Goal: Task Accomplishment & Management: Complete application form

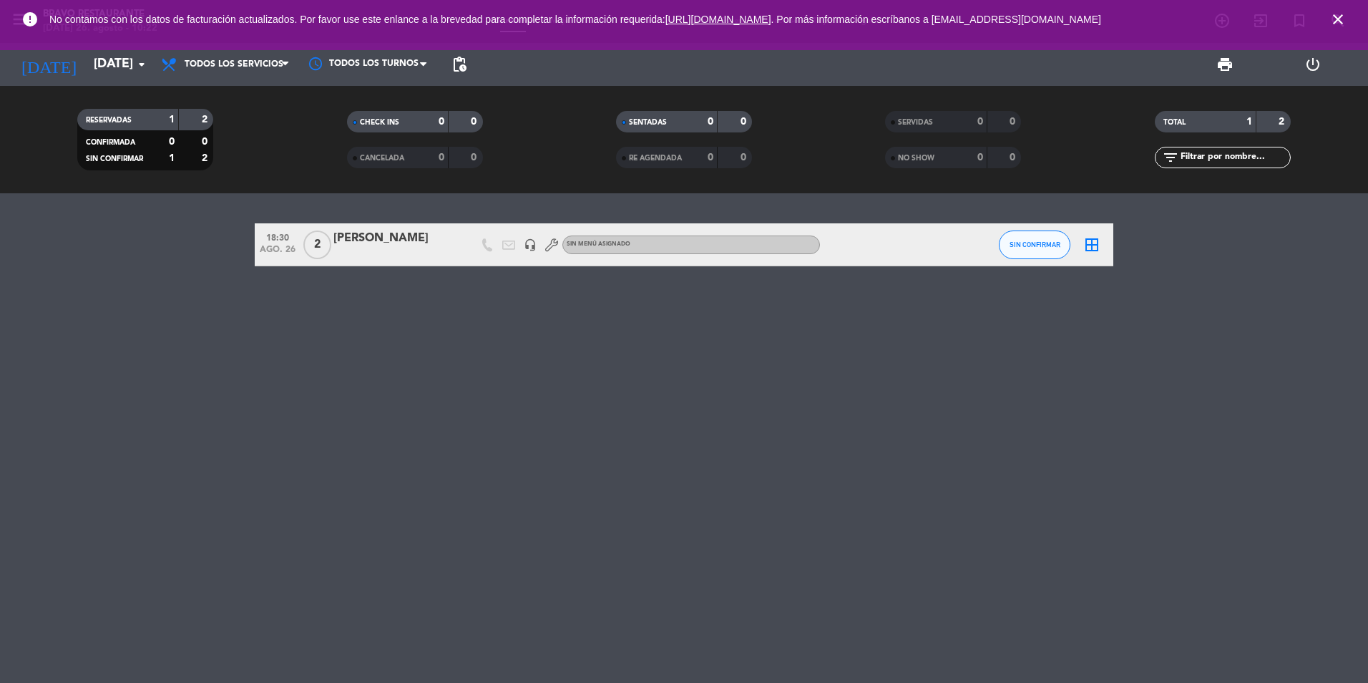
click at [1333, 15] on icon "close" at bounding box center [1338, 19] width 17 height 17
click at [1340, 19] on icon "close" at bounding box center [1338, 19] width 17 height 17
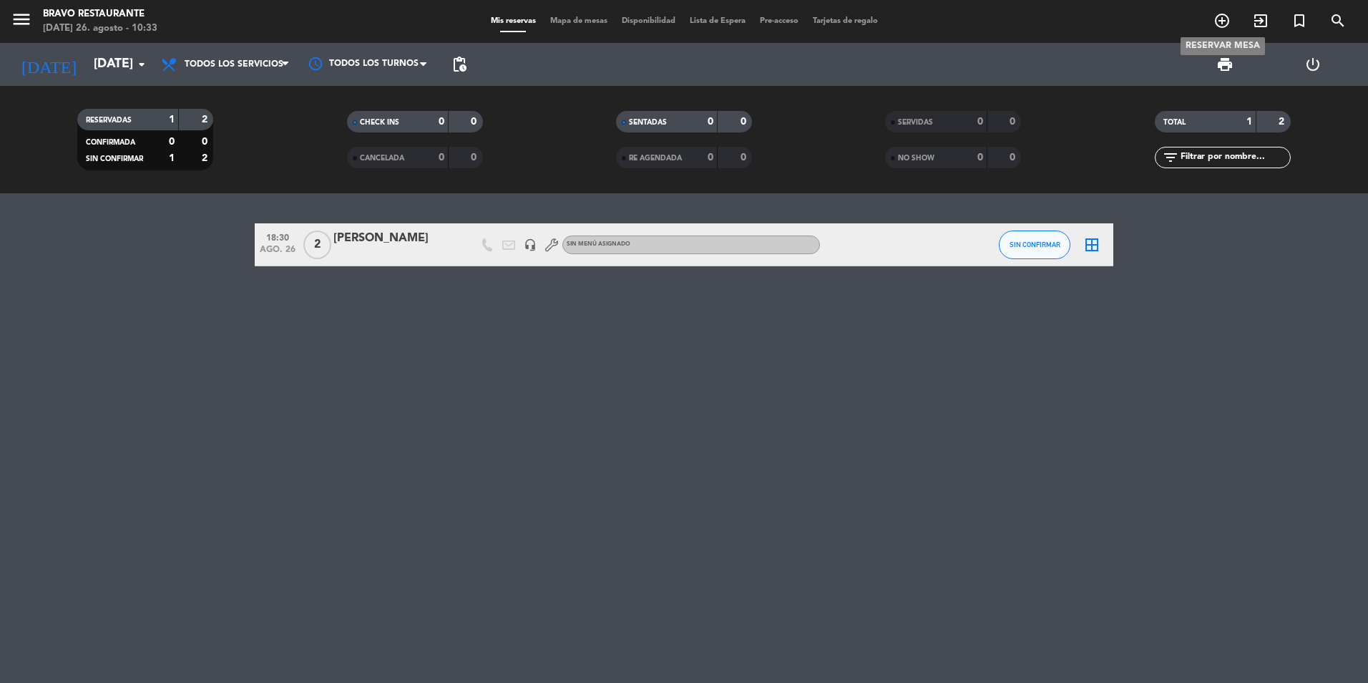
click at [1224, 20] on icon "add_circle_outline" at bounding box center [1222, 20] width 17 height 17
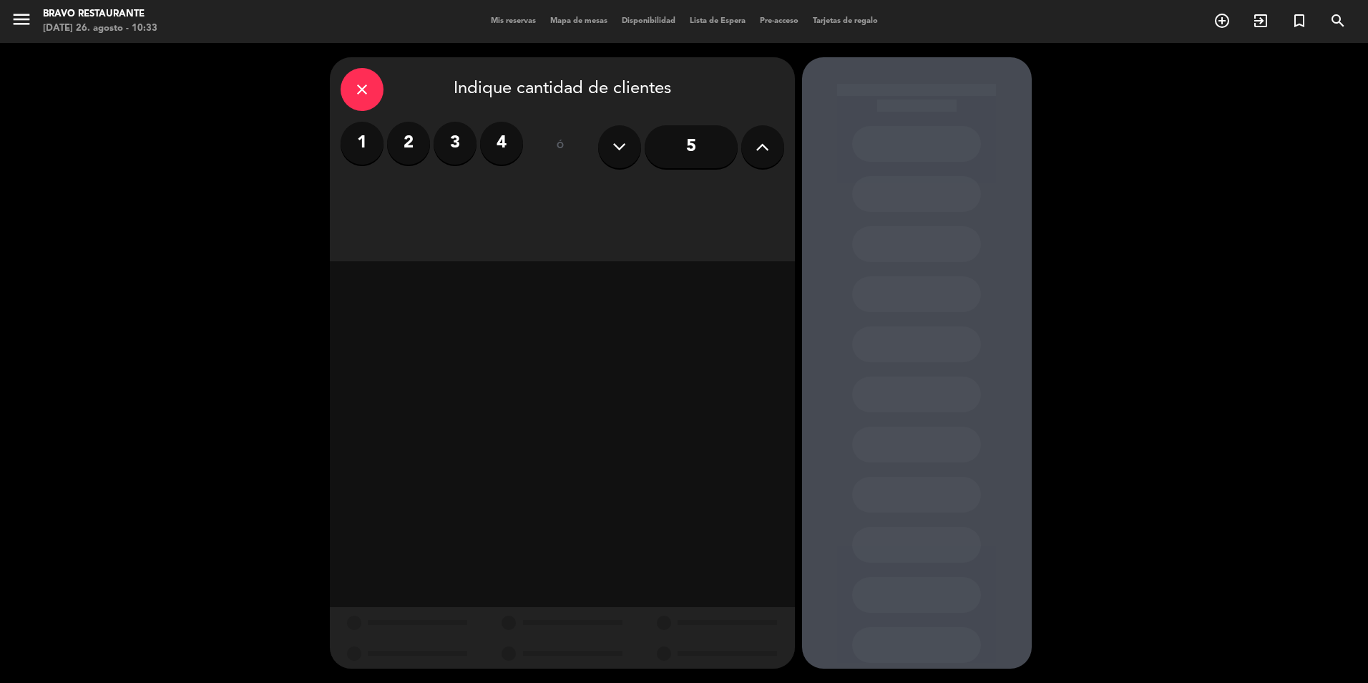
click at [490, 145] on label "4" at bounding box center [501, 143] width 43 height 43
click at [726, 203] on div "Cena" at bounding box center [730, 196] width 108 height 29
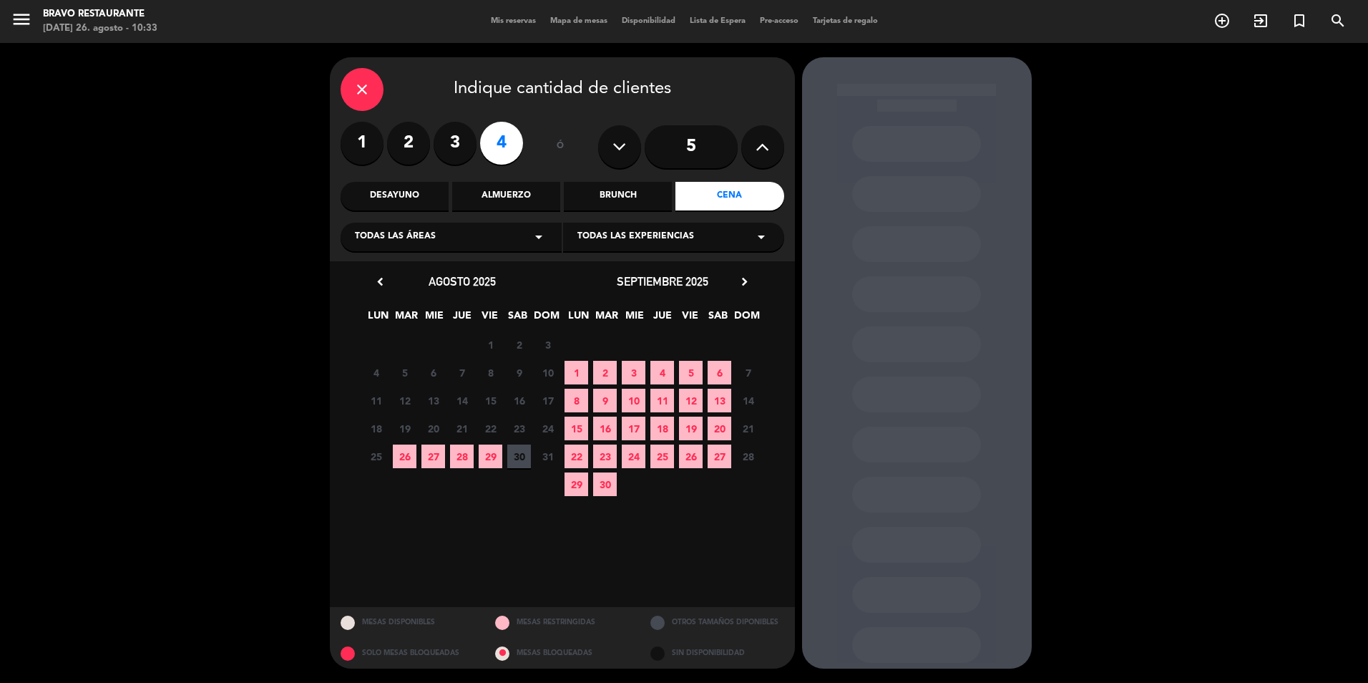
click at [404, 462] on span "26" at bounding box center [405, 456] width 24 height 24
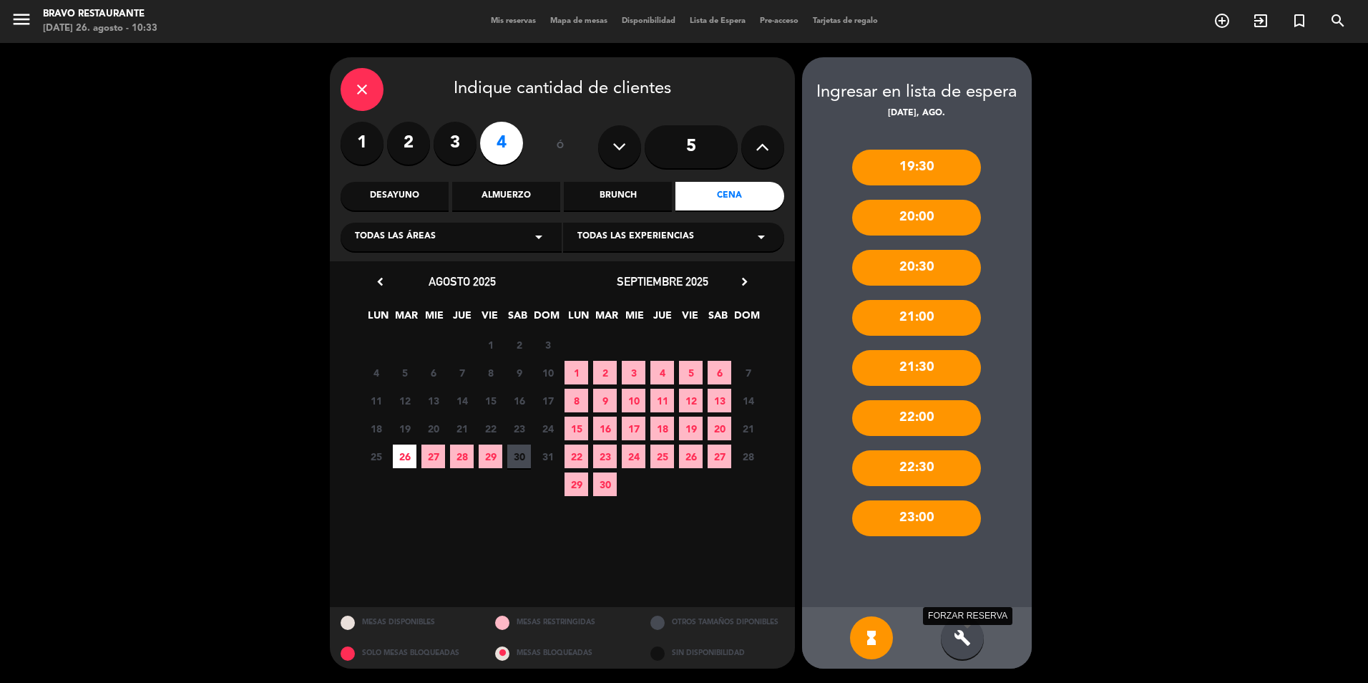
click at [969, 640] on icon "build" at bounding box center [962, 637] width 17 height 17
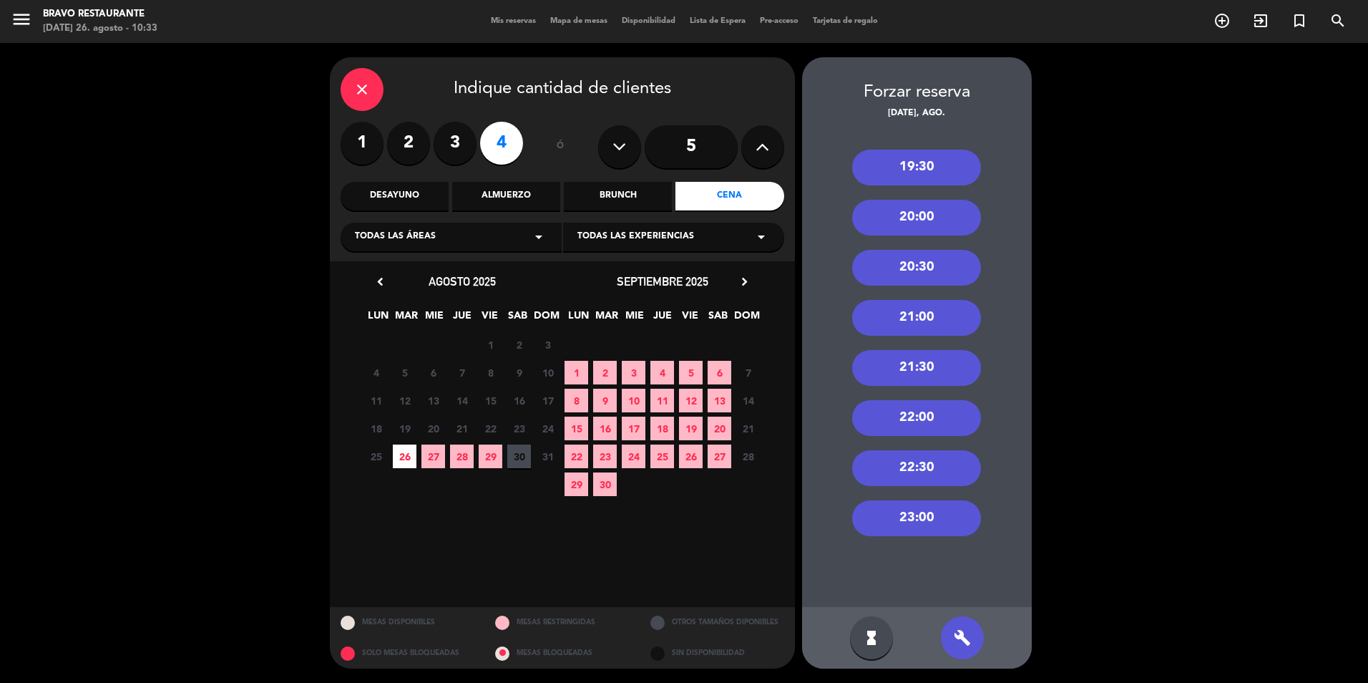
click at [926, 259] on div "20:30" at bounding box center [916, 268] width 129 height 36
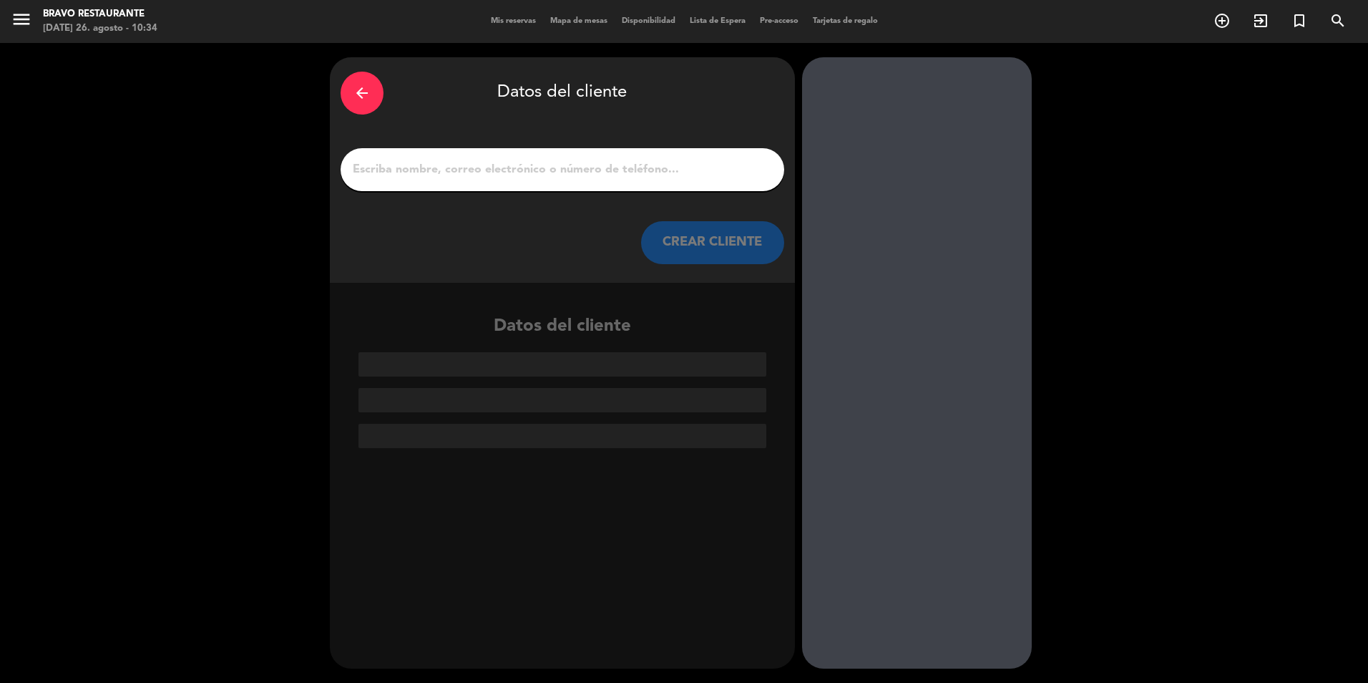
click at [434, 181] on div at bounding box center [563, 169] width 444 height 43
click at [417, 162] on input "1" at bounding box center [562, 170] width 422 height 20
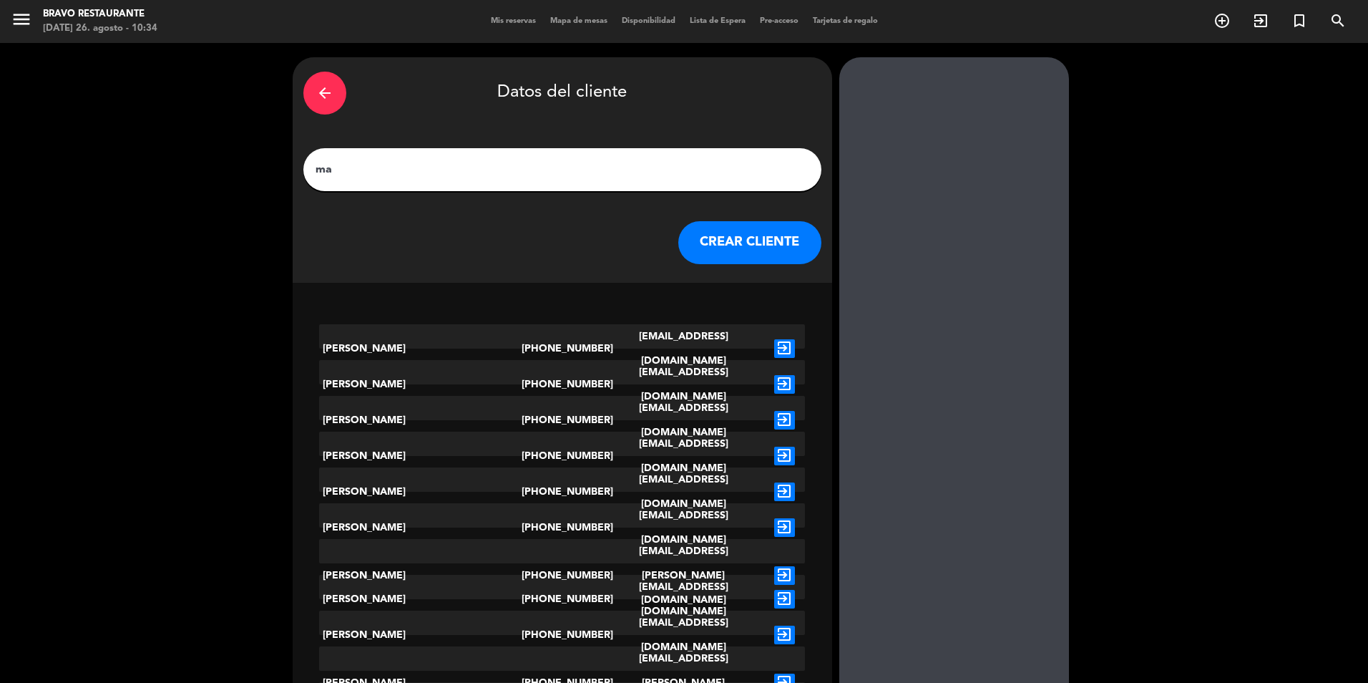
type input "m"
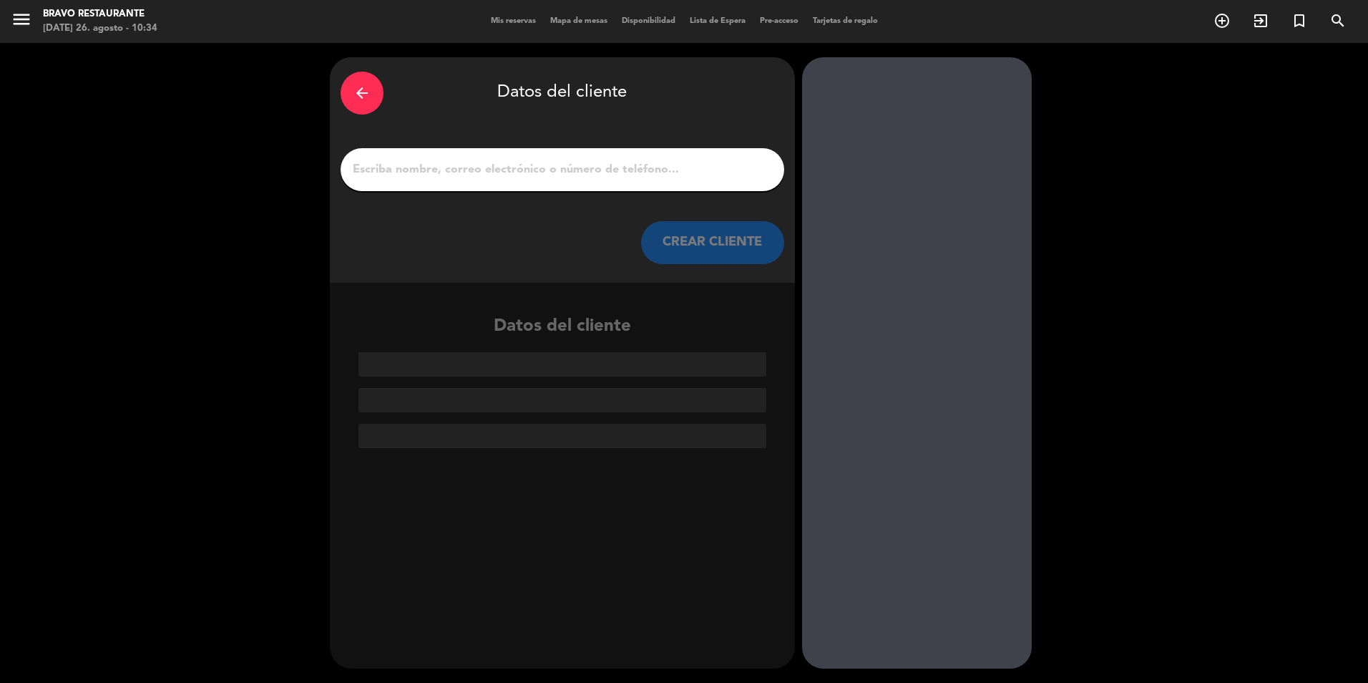
click at [380, 173] on input "1" at bounding box center [562, 170] width 422 height 20
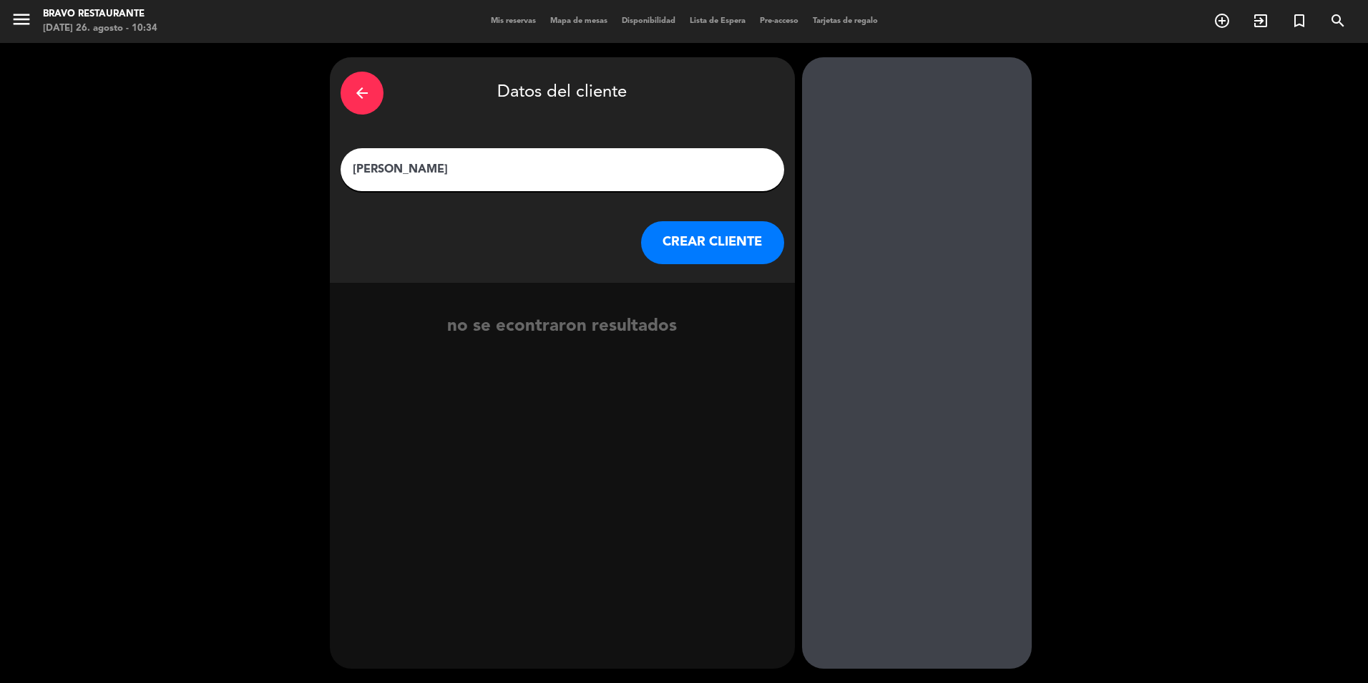
type input "[PERSON_NAME]"
click at [708, 240] on button "CREAR CLIENTE" at bounding box center [712, 242] width 143 height 43
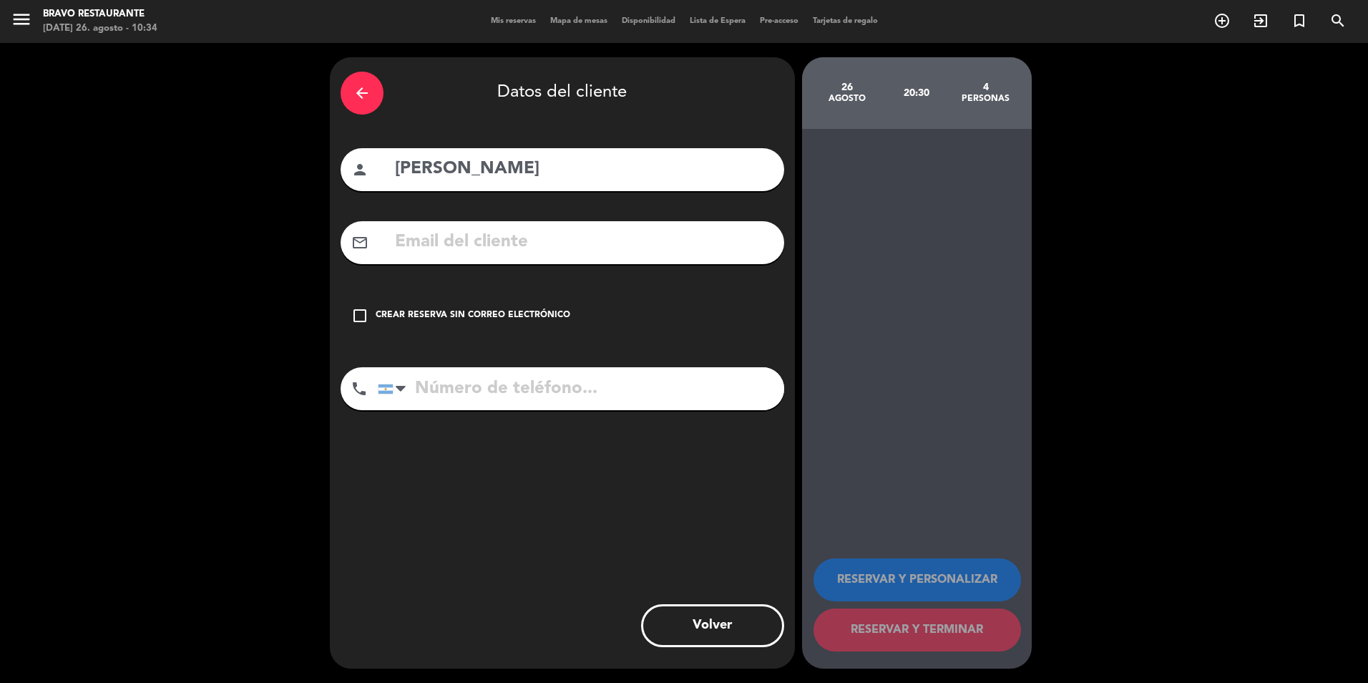
click at [420, 311] on div "Crear reserva sin correo electrónico" at bounding box center [473, 315] width 195 height 14
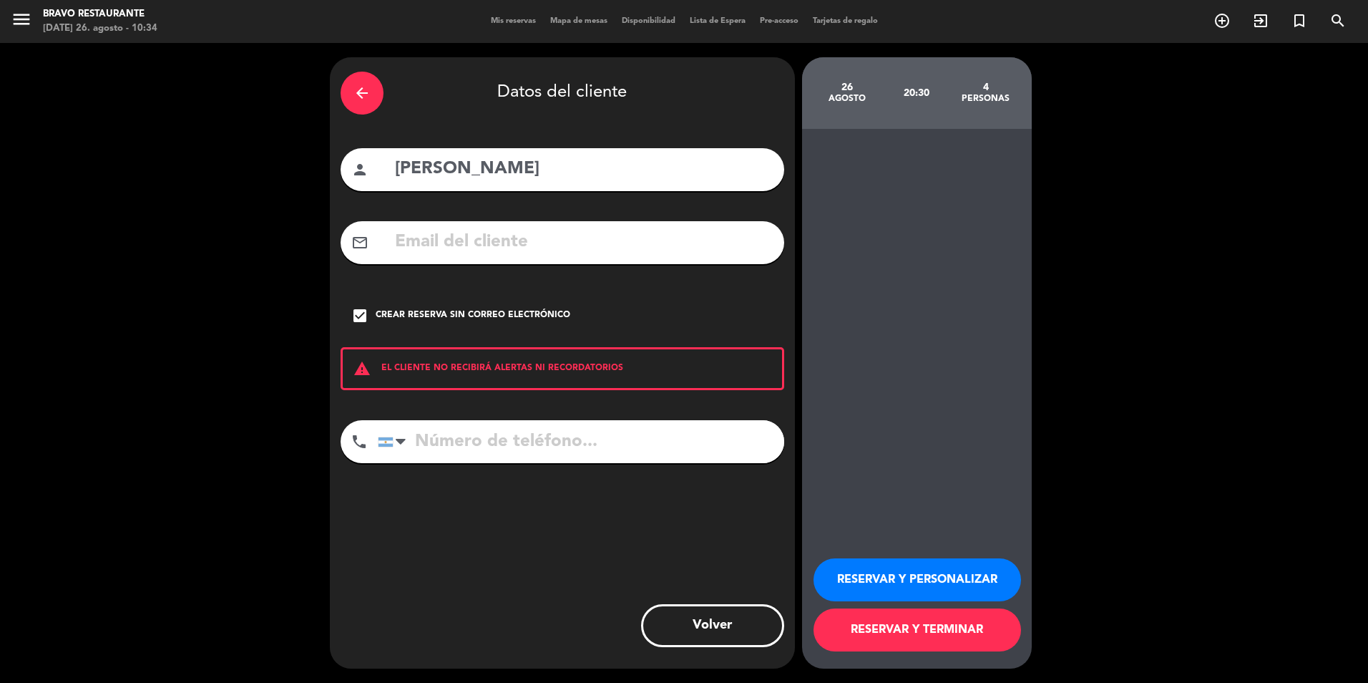
click at [464, 460] on input "tel" at bounding box center [581, 441] width 406 height 43
type input "1123112995"
click at [902, 633] on button "RESERVAR Y TERMINAR" at bounding box center [918, 629] width 208 height 43
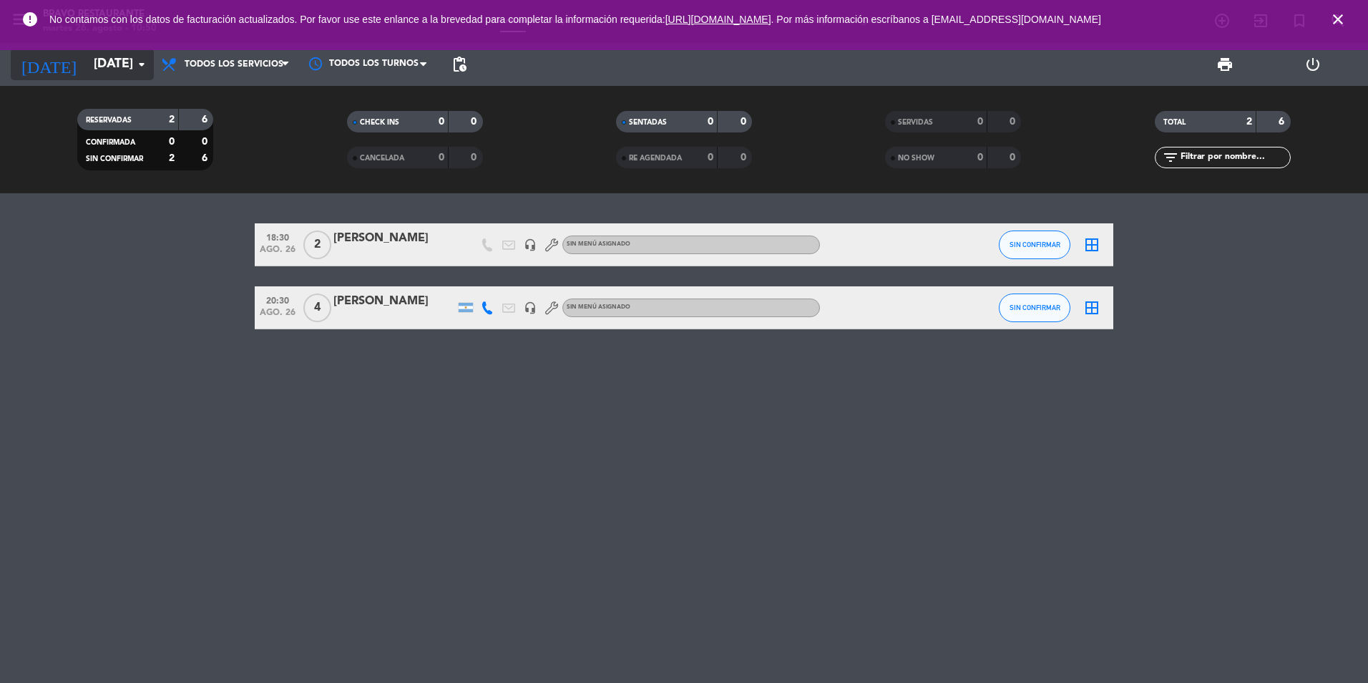
click at [127, 67] on input "[DATE]" at bounding box center [170, 64] width 166 height 29
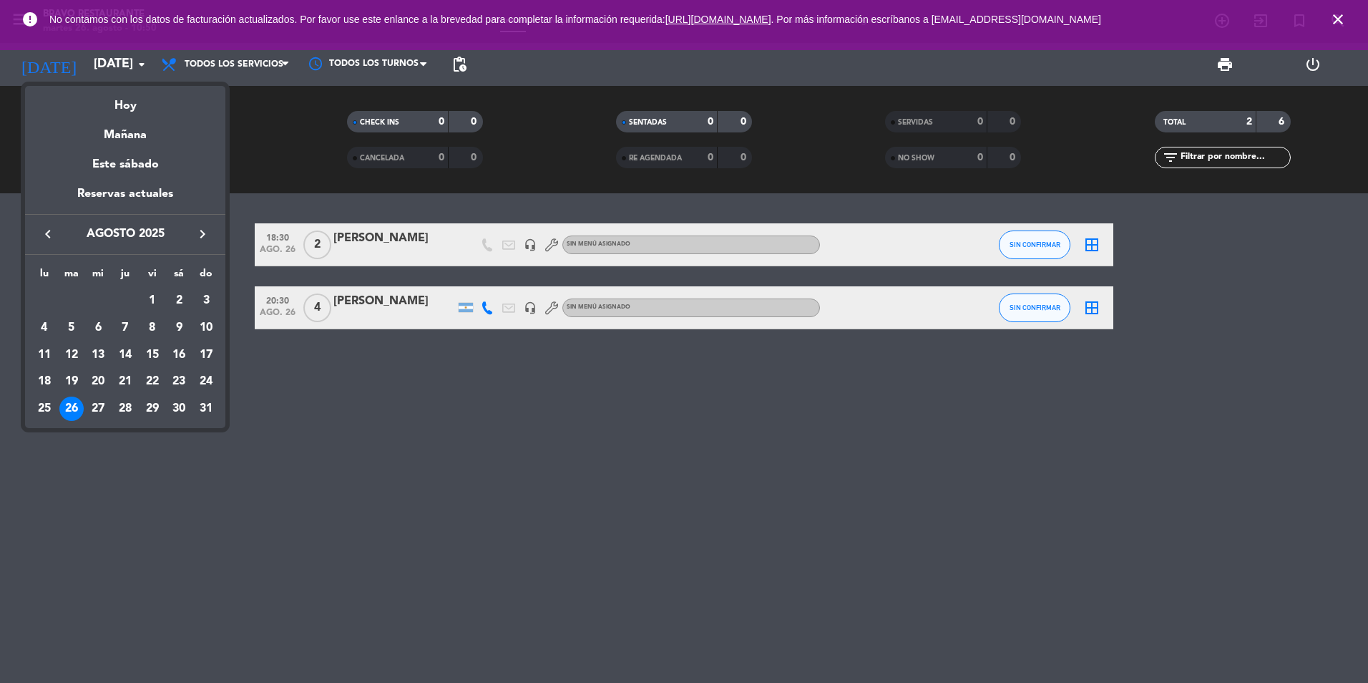
click at [140, 59] on div at bounding box center [684, 341] width 1368 height 683
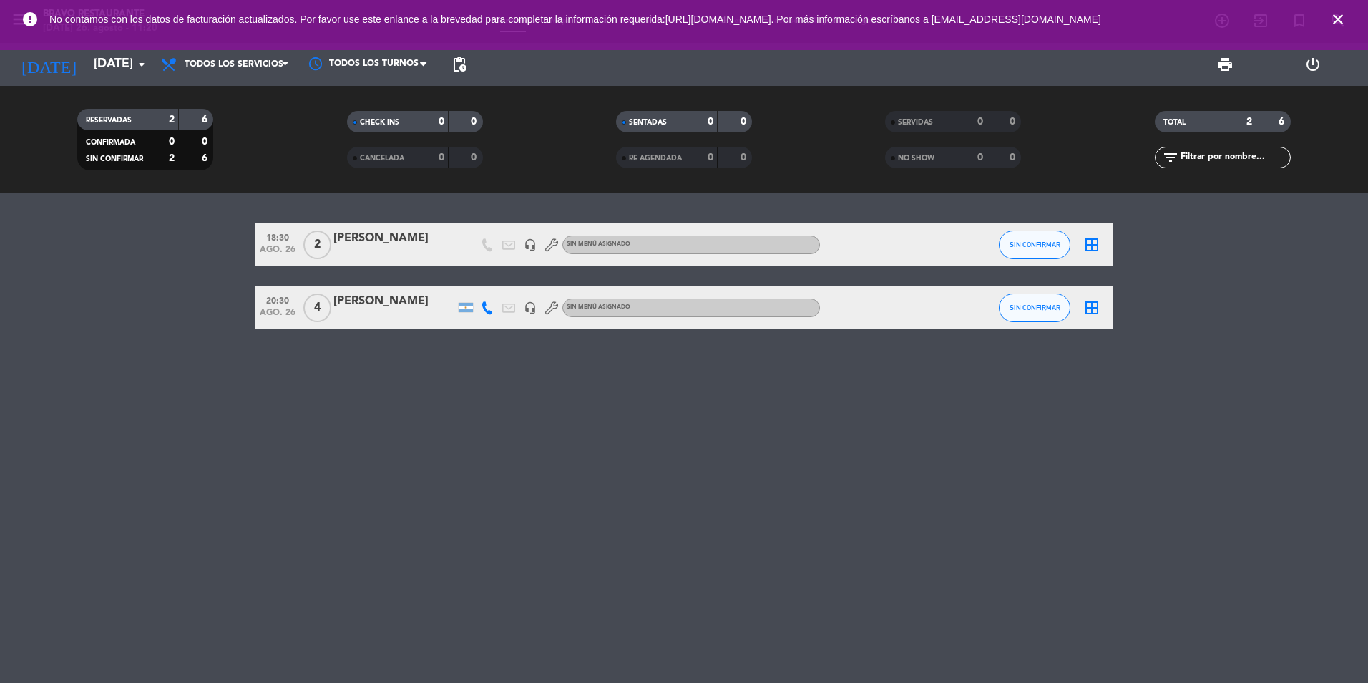
click at [1340, 24] on icon "close" at bounding box center [1338, 19] width 17 height 17
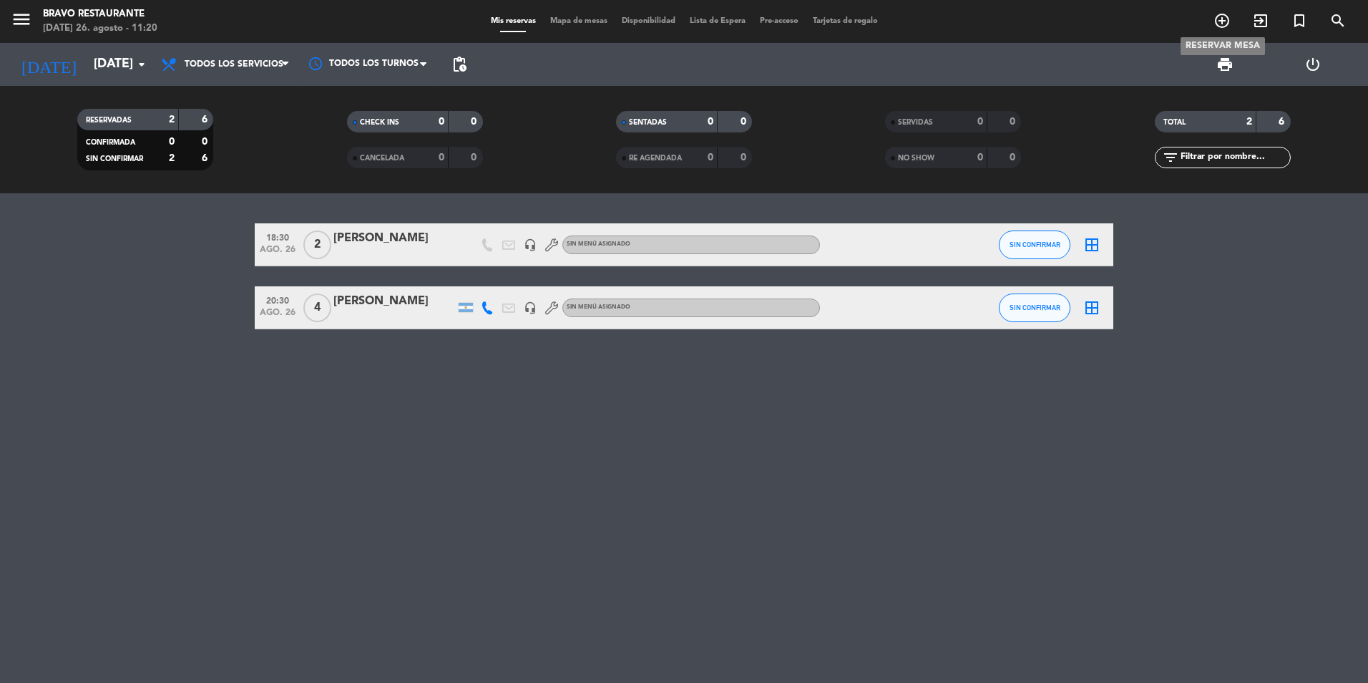
click at [1220, 26] on icon "add_circle_outline" at bounding box center [1222, 20] width 17 height 17
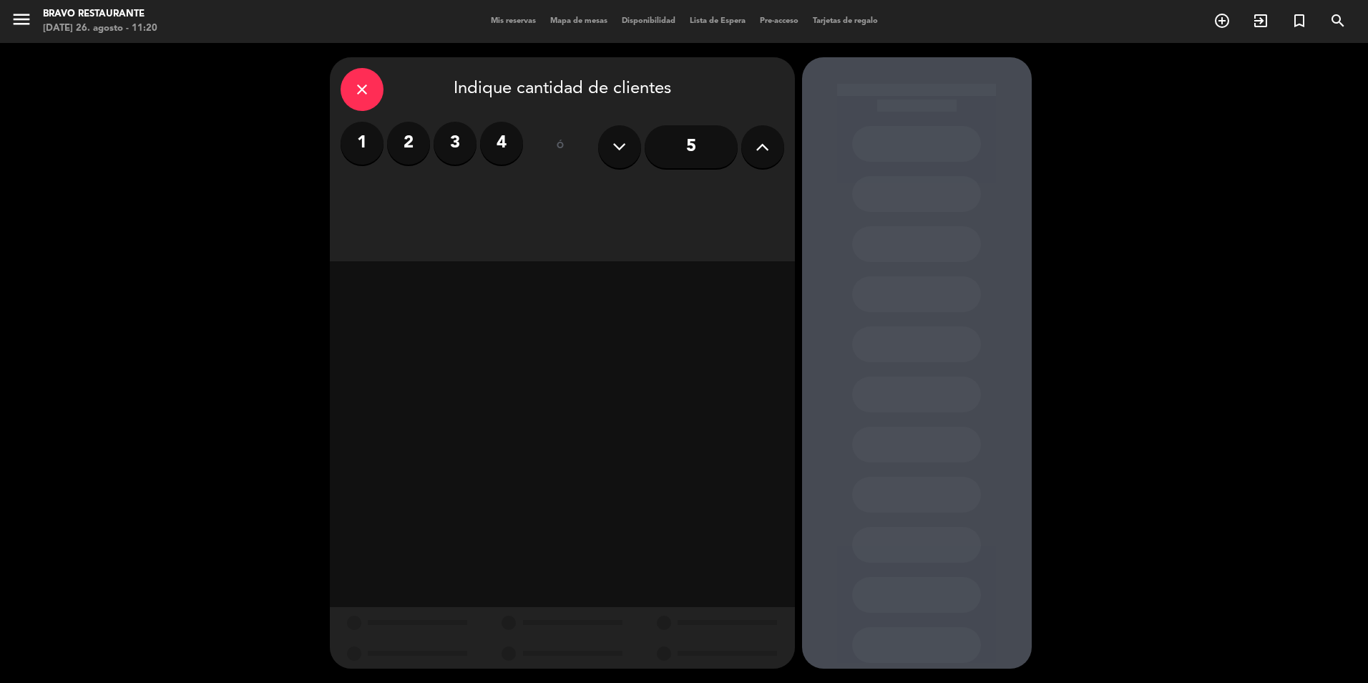
click at [752, 145] on button at bounding box center [762, 146] width 43 height 43
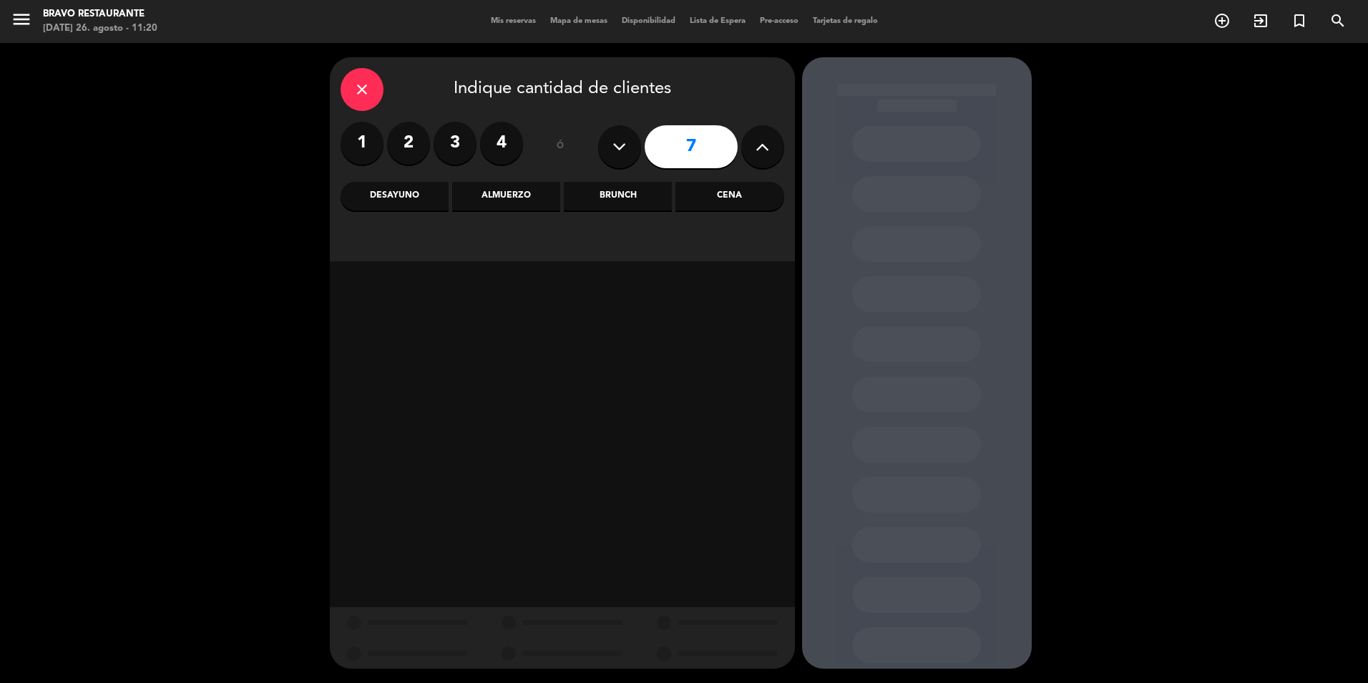
click at [767, 152] on icon at bounding box center [763, 146] width 14 height 21
type input "8"
click at [618, 195] on div "Brunch" at bounding box center [618, 196] width 108 height 29
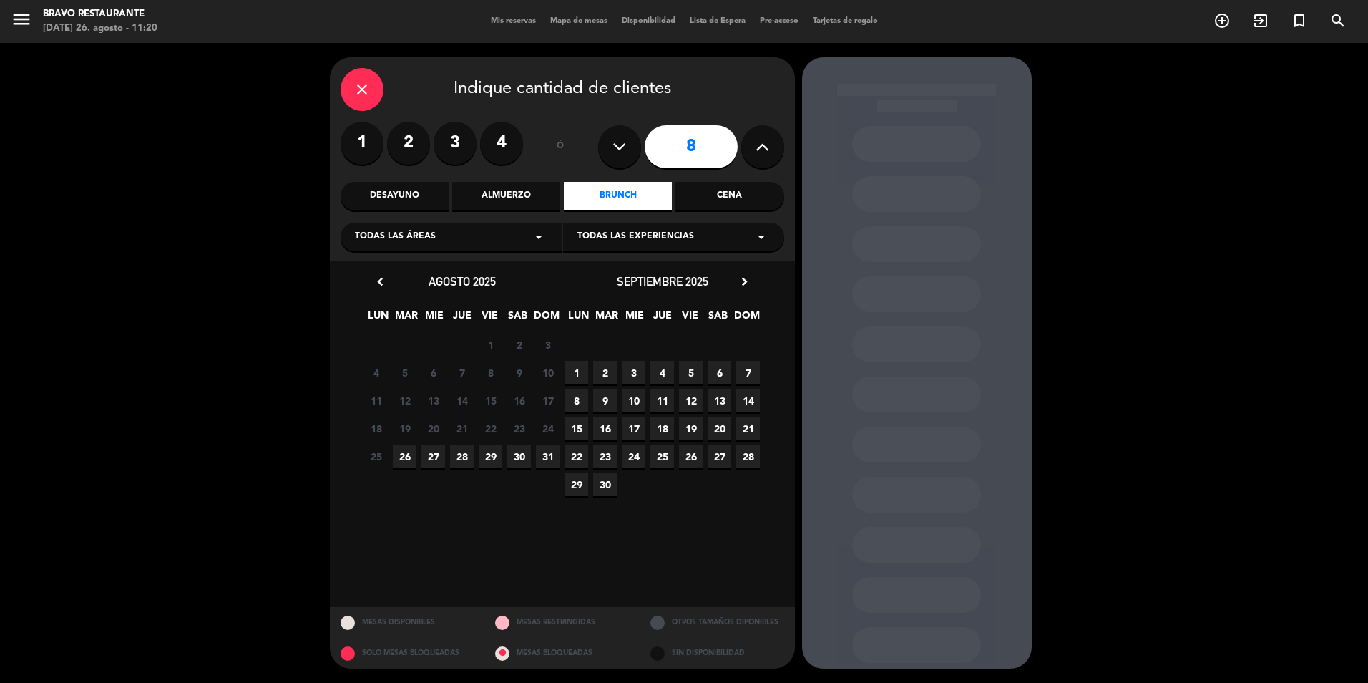
click at [518, 452] on span "30" at bounding box center [519, 456] width 24 height 24
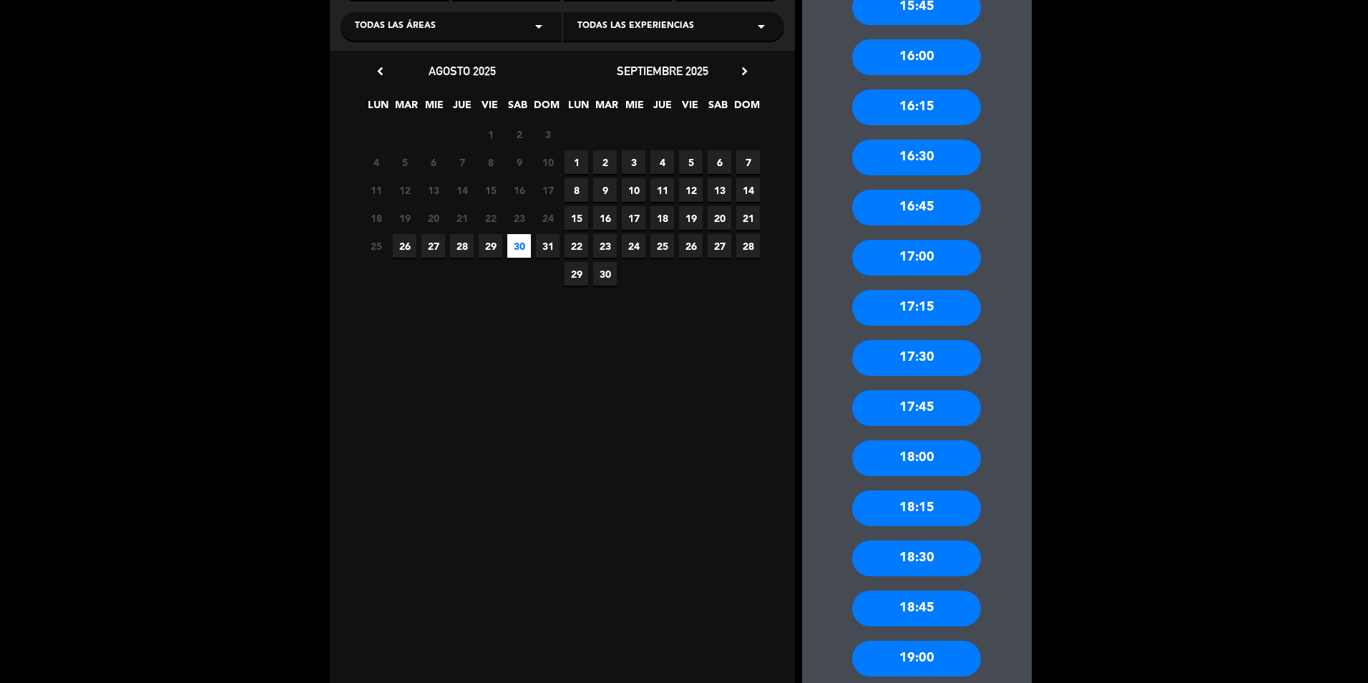
scroll to position [79, 0]
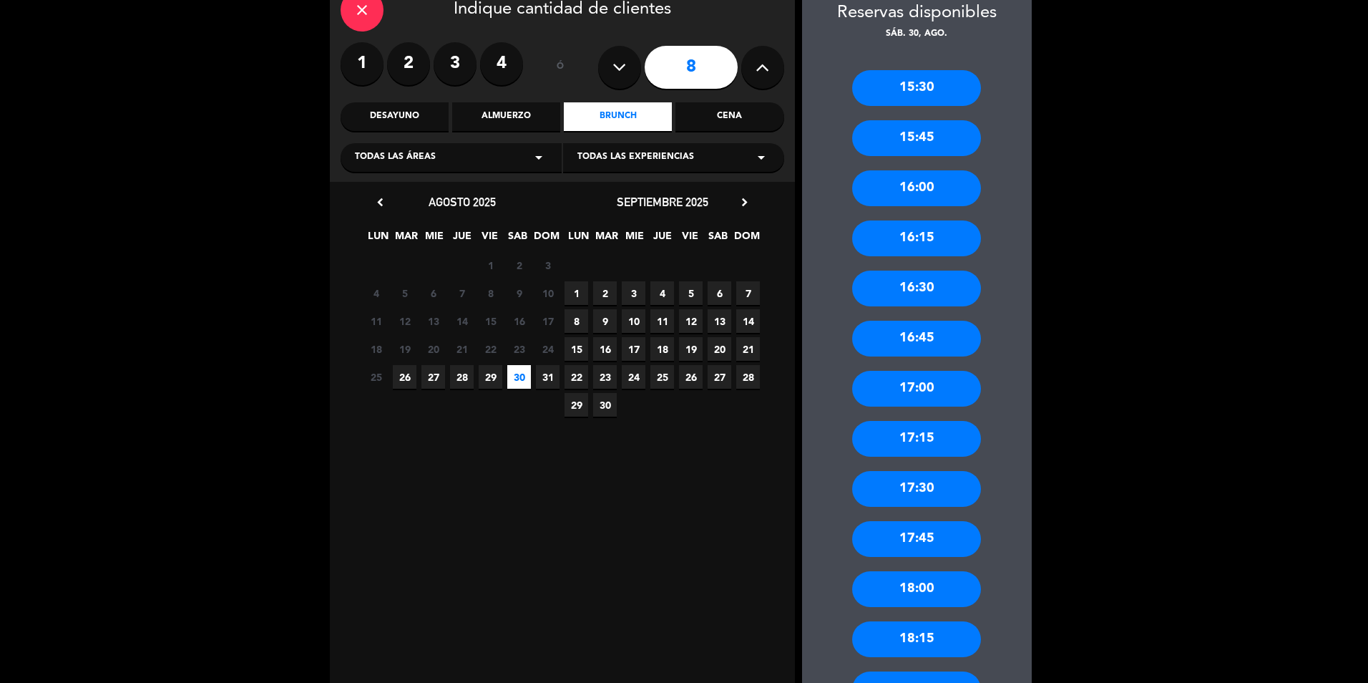
click at [716, 293] on span "6" at bounding box center [720, 293] width 24 height 24
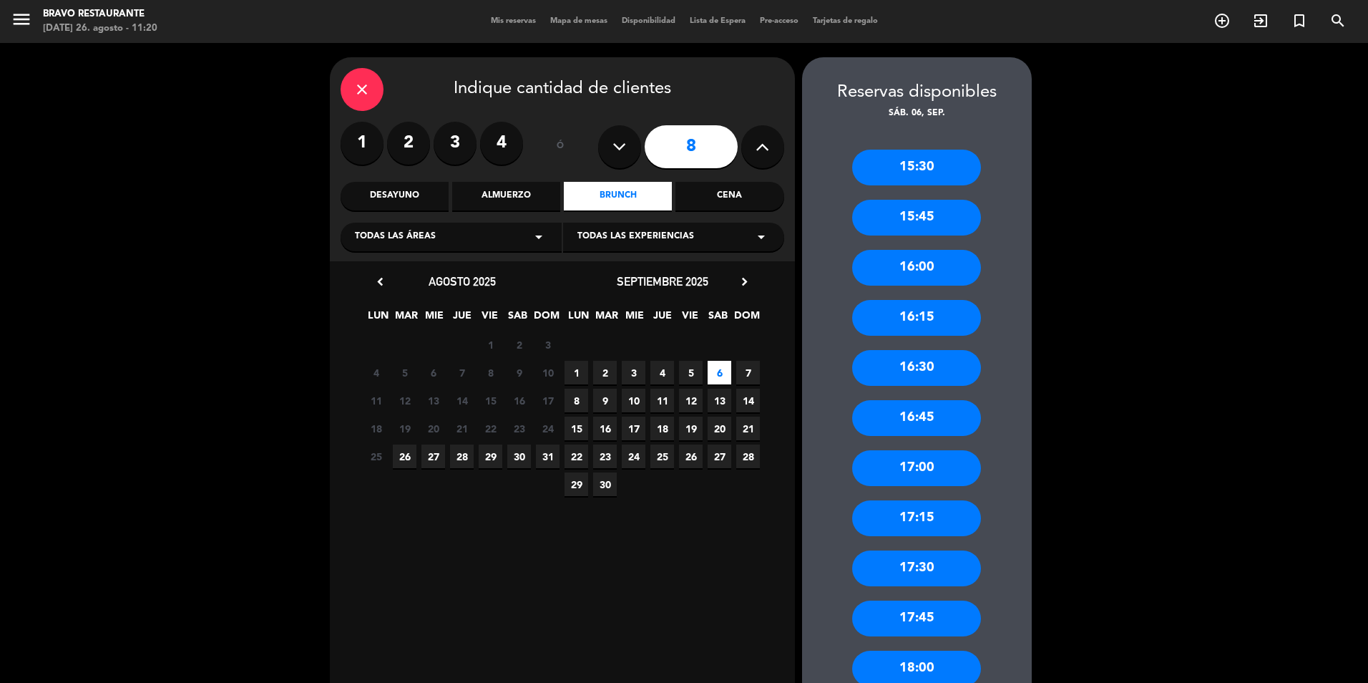
scroll to position [286, 0]
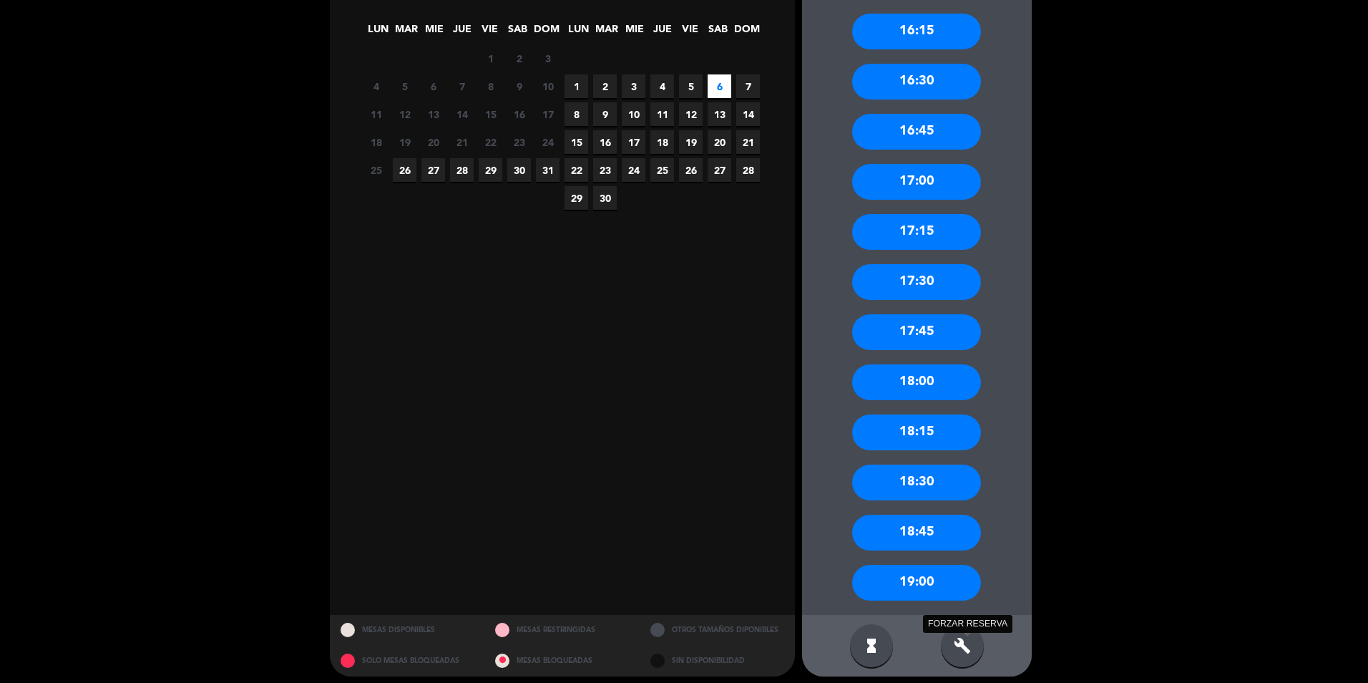
click at [962, 653] on icon "build" at bounding box center [962, 645] width 17 height 17
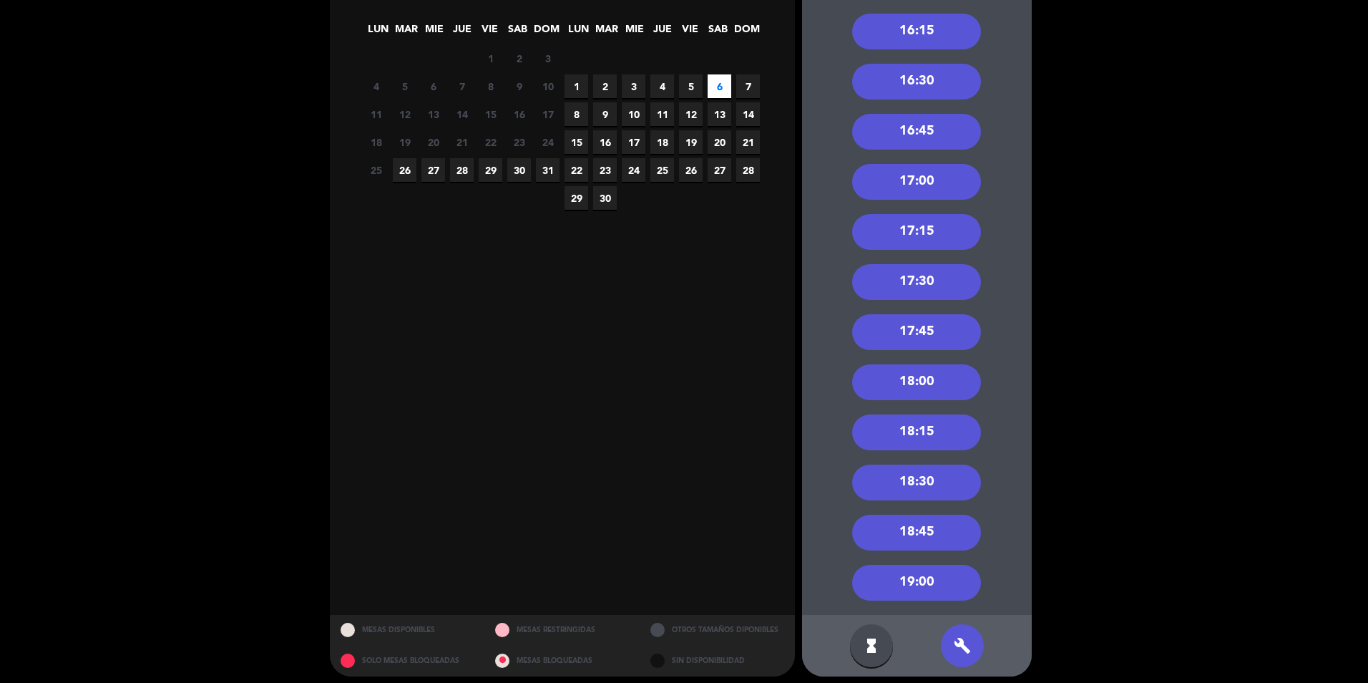
click at [910, 81] on div "16:30" at bounding box center [916, 82] width 129 height 36
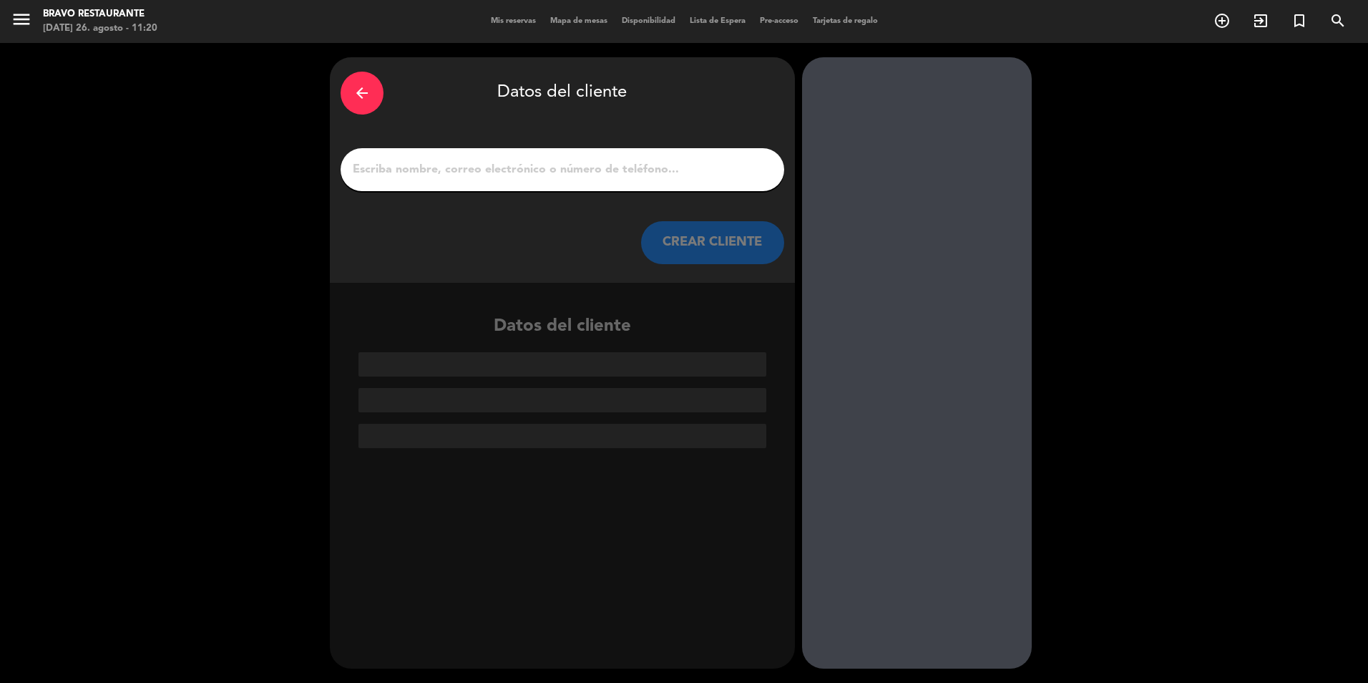
click at [404, 176] on input "1" at bounding box center [562, 170] width 422 height 20
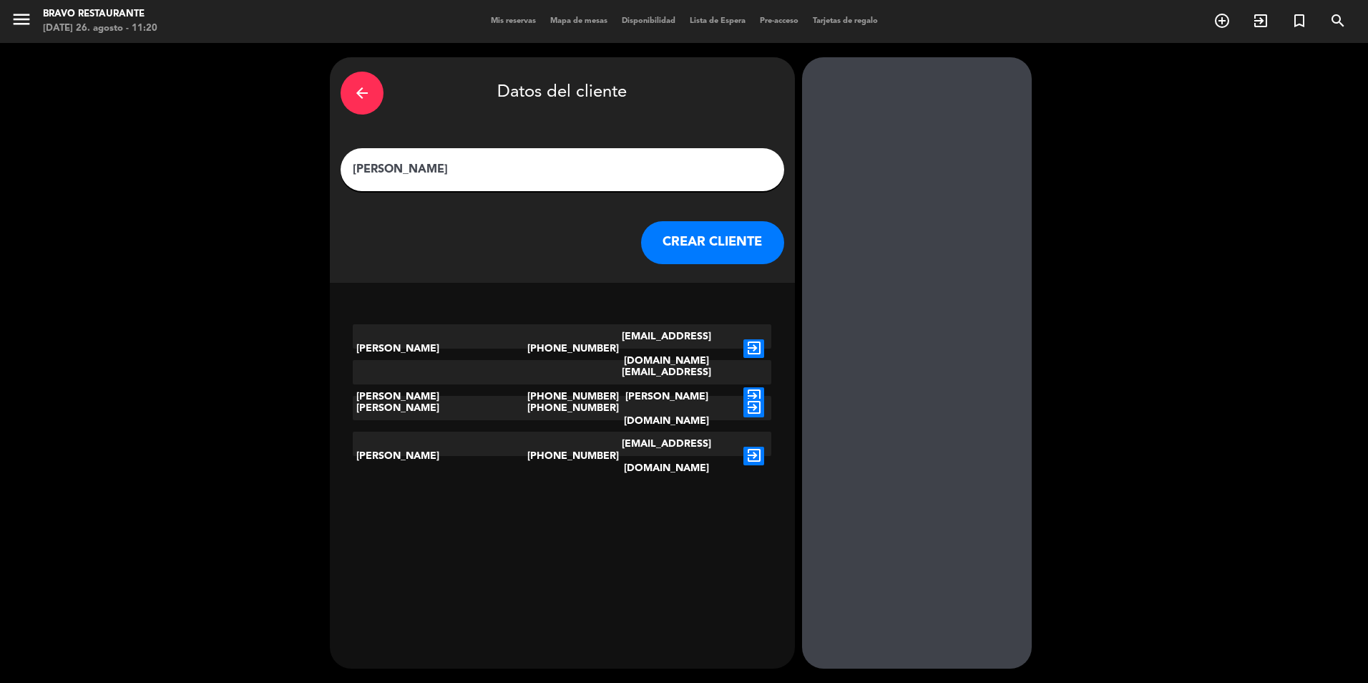
type input "[PERSON_NAME]"
click at [673, 240] on button "CREAR CLIENTE" at bounding box center [712, 242] width 143 height 43
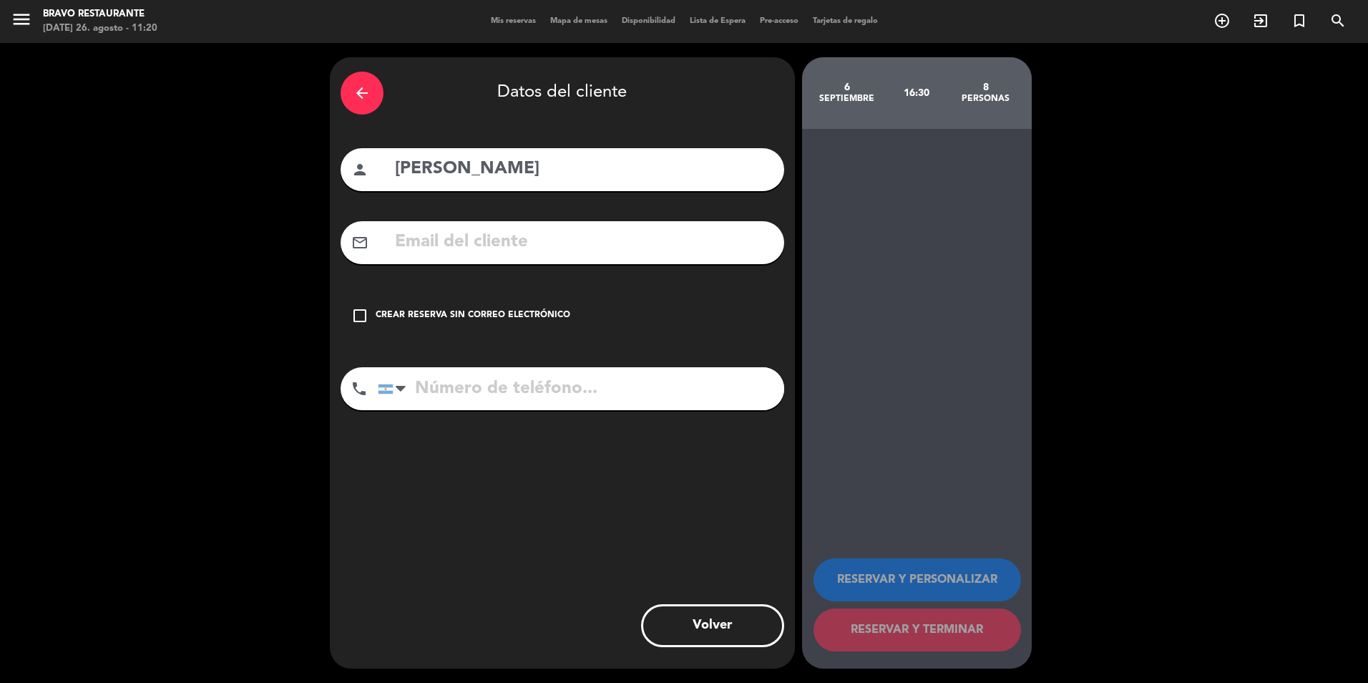
click at [358, 316] on icon "check_box_outline_blank" at bounding box center [359, 315] width 17 height 17
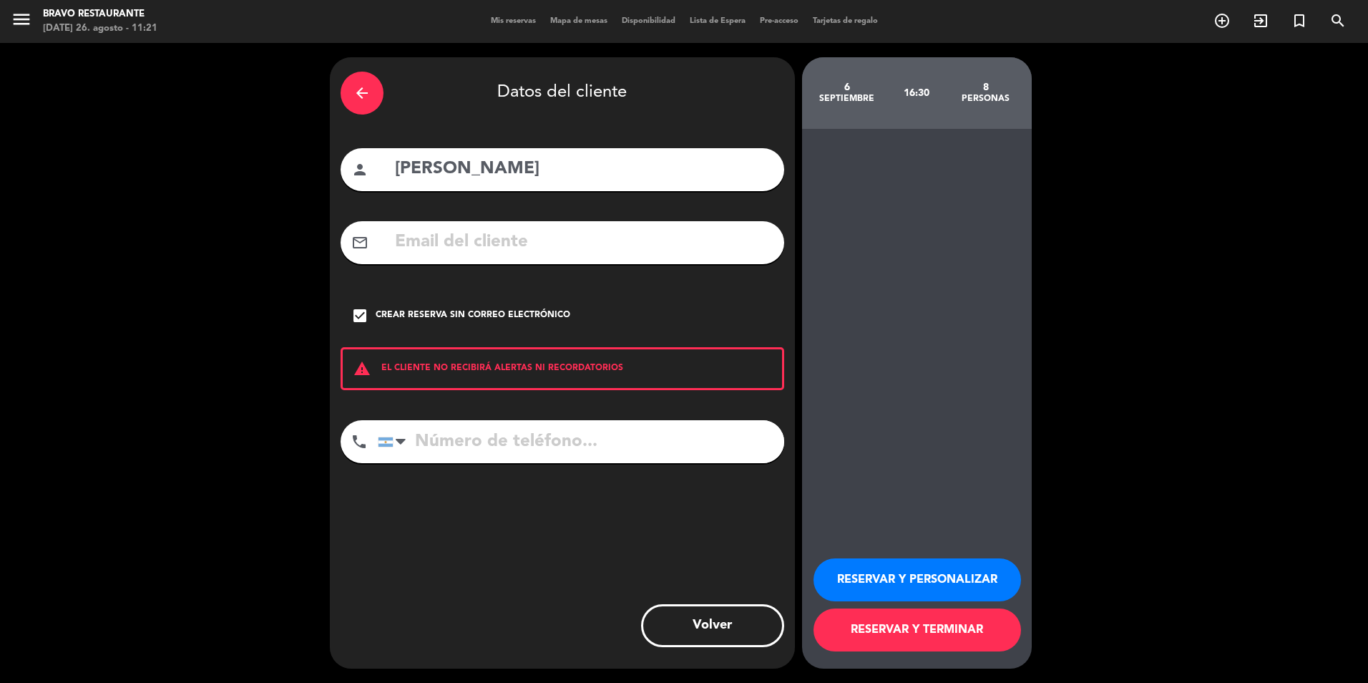
click at [451, 449] on input "tel" at bounding box center [581, 441] width 406 height 43
type input "1157521011"
click at [934, 577] on button "RESERVAR Y PERSONALIZAR" at bounding box center [918, 579] width 208 height 43
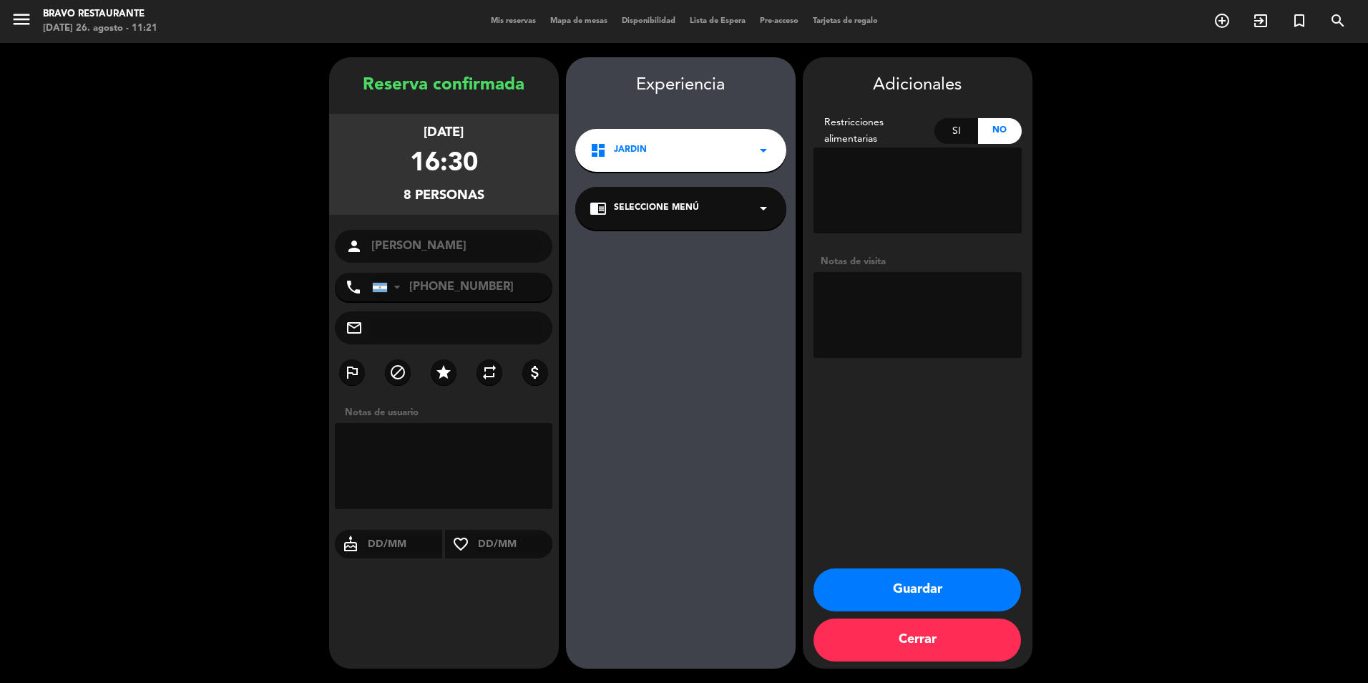
click at [857, 293] on textarea at bounding box center [918, 315] width 208 height 86
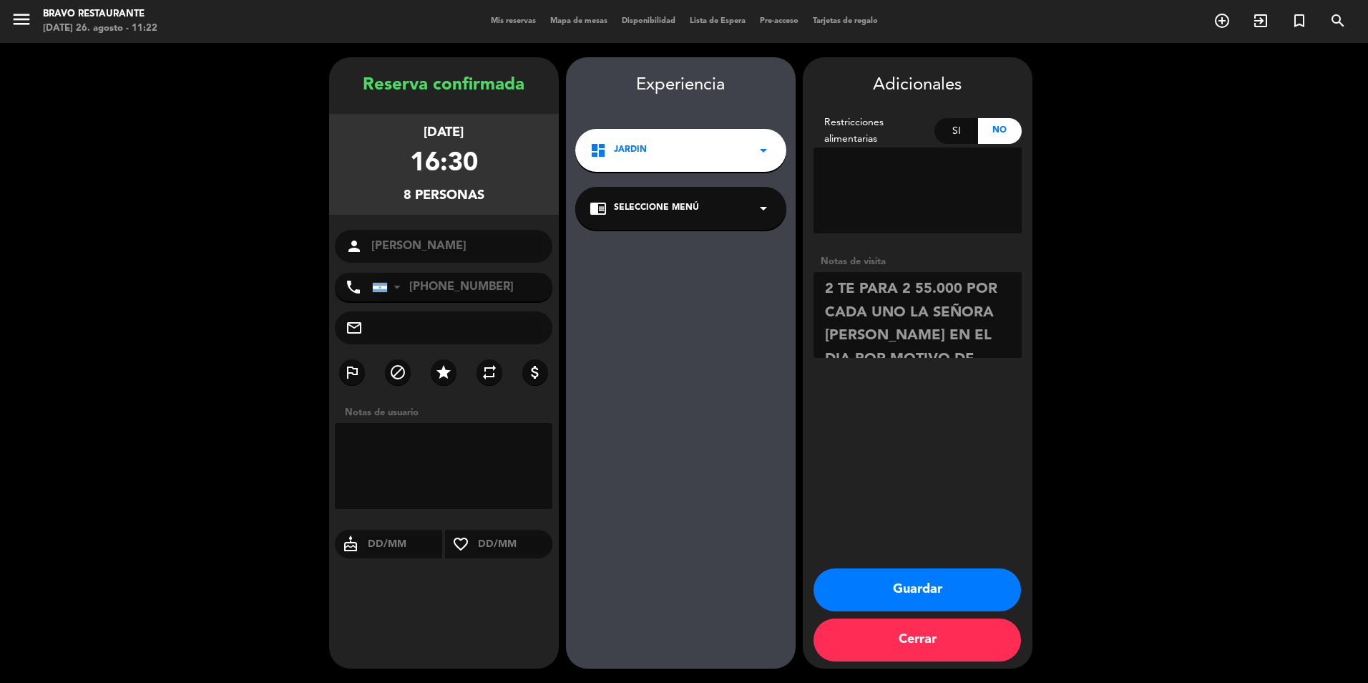
click at [915, 293] on textarea at bounding box center [918, 315] width 208 height 86
type textarea "2 TE PARA 2*55.000 POR CADA UNO LA SEÑORA [PERSON_NAME] EN EL DIA POR MOTIVO DE…"
click at [969, 592] on button "Guardar" at bounding box center [918, 589] width 208 height 43
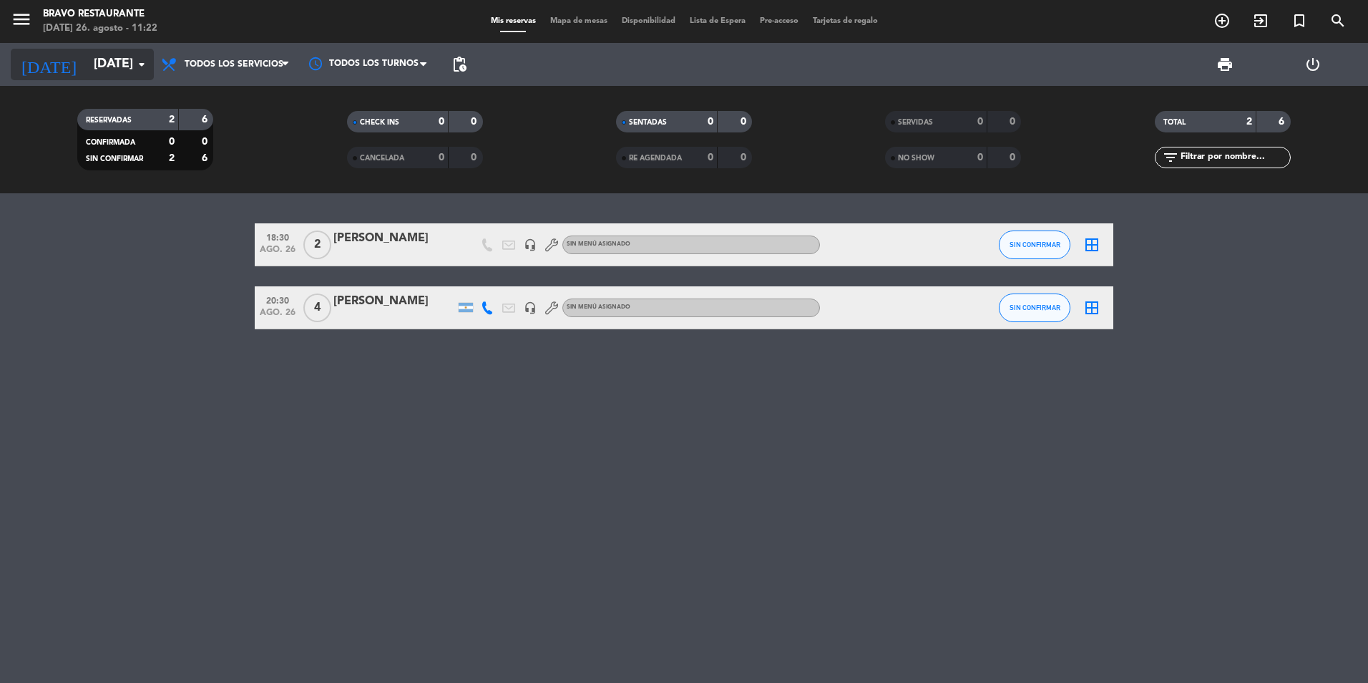
click at [148, 62] on icon "arrow_drop_down" at bounding box center [141, 64] width 17 height 17
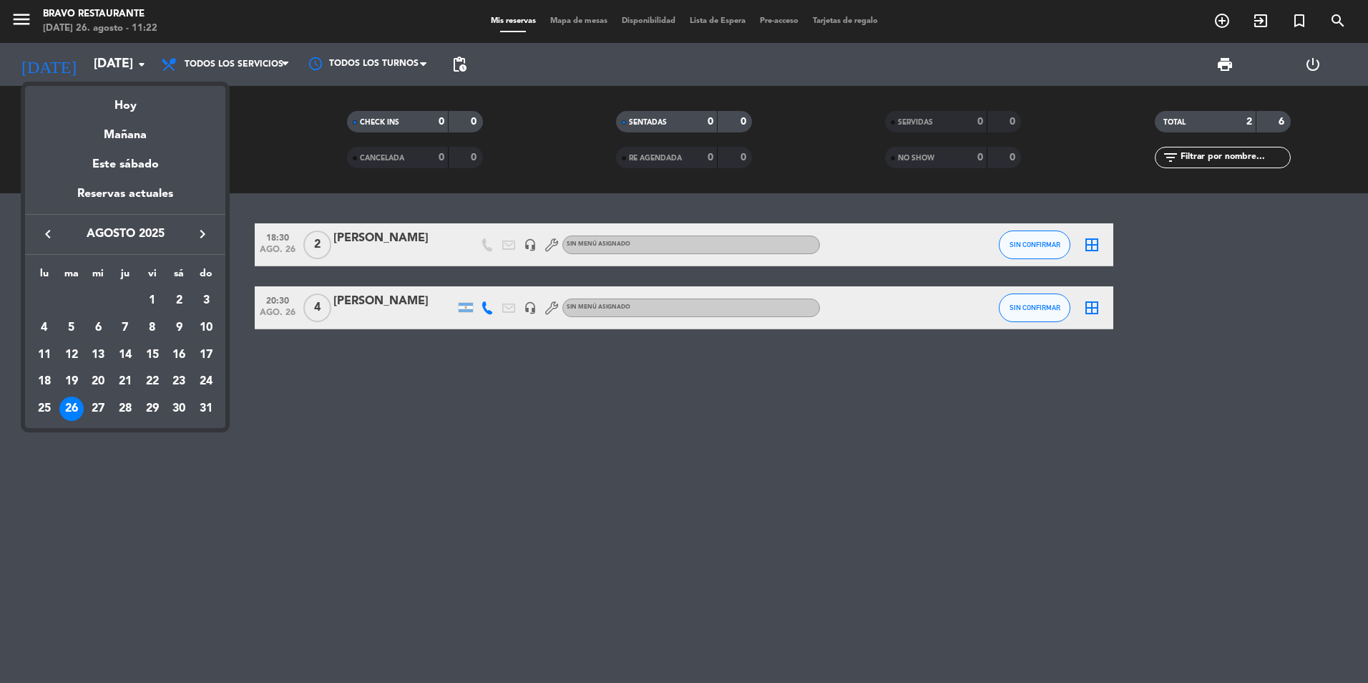
click at [203, 243] on icon "keyboard_arrow_right" at bounding box center [202, 233] width 17 height 17
click at [178, 326] on div "6" at bounding box center [179, 328] width 24 height 24
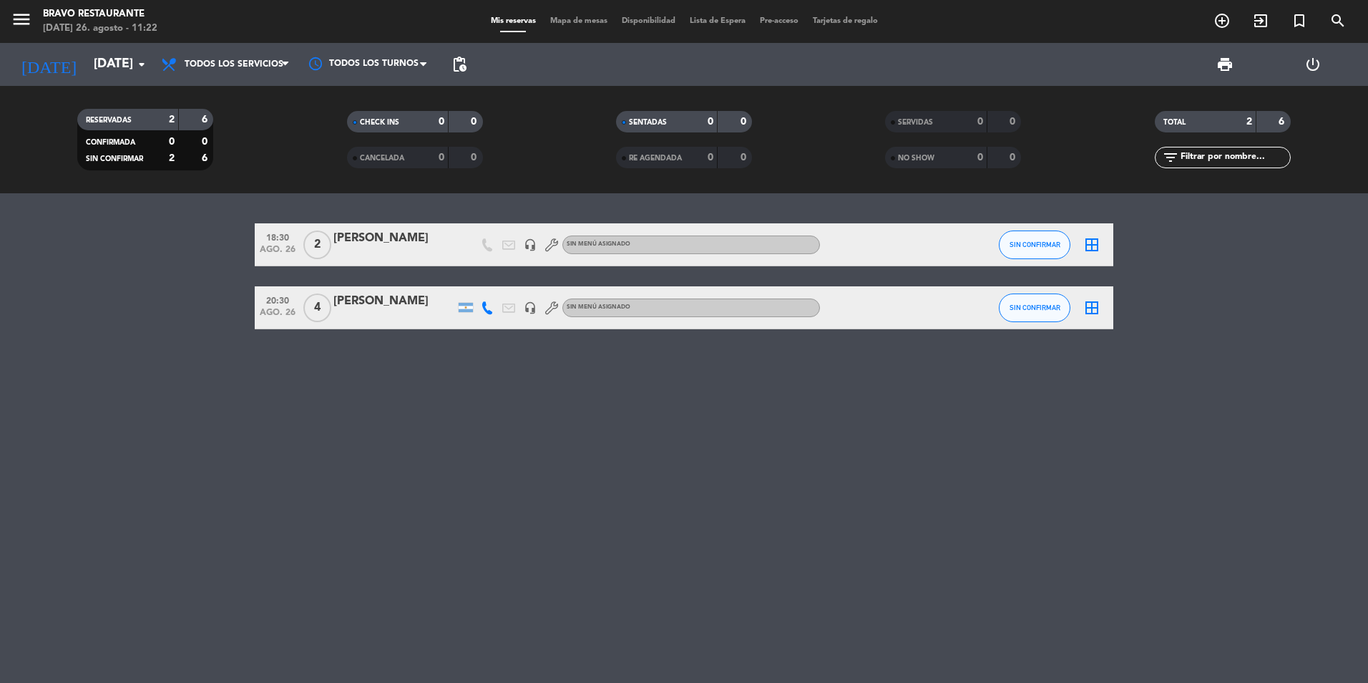
type input "[DATE]"
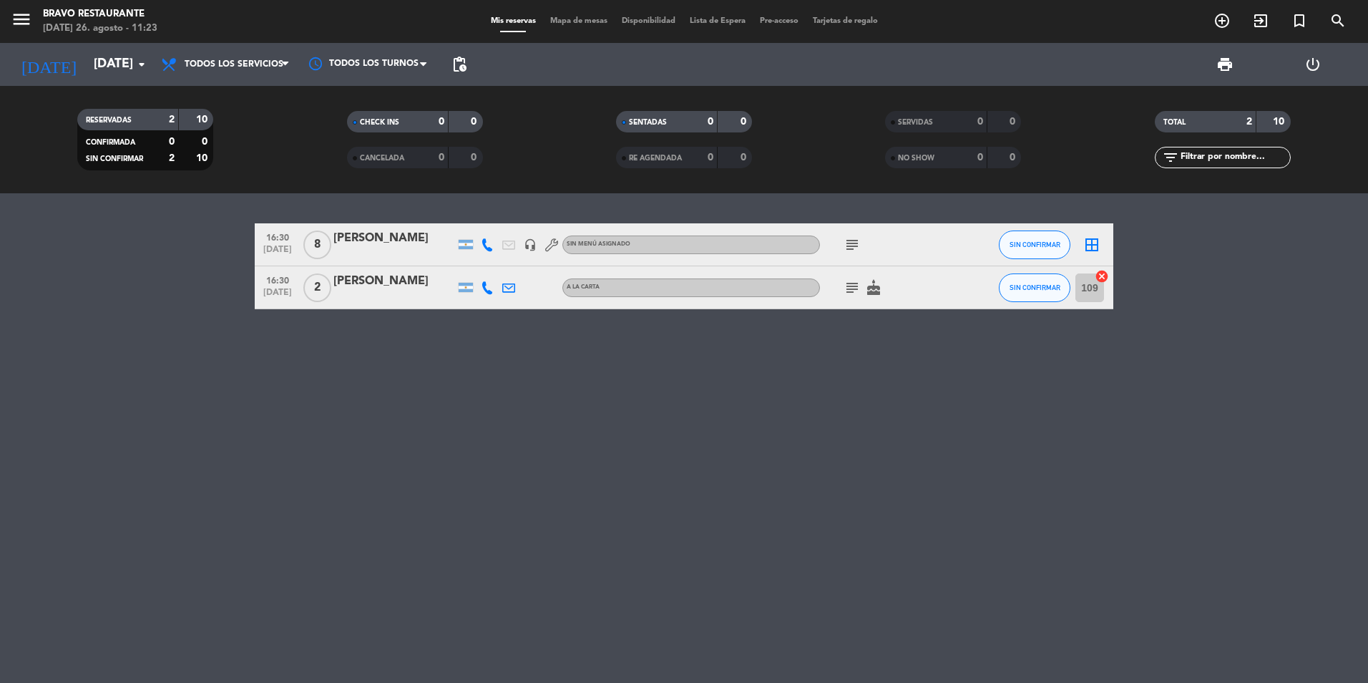
click at [864, 250] on div "subject" at bounding box center [884, 244] width 129 height 42
click at [859, 250] on icon "subject" at bounding box center [852, 244] width 17 height 17
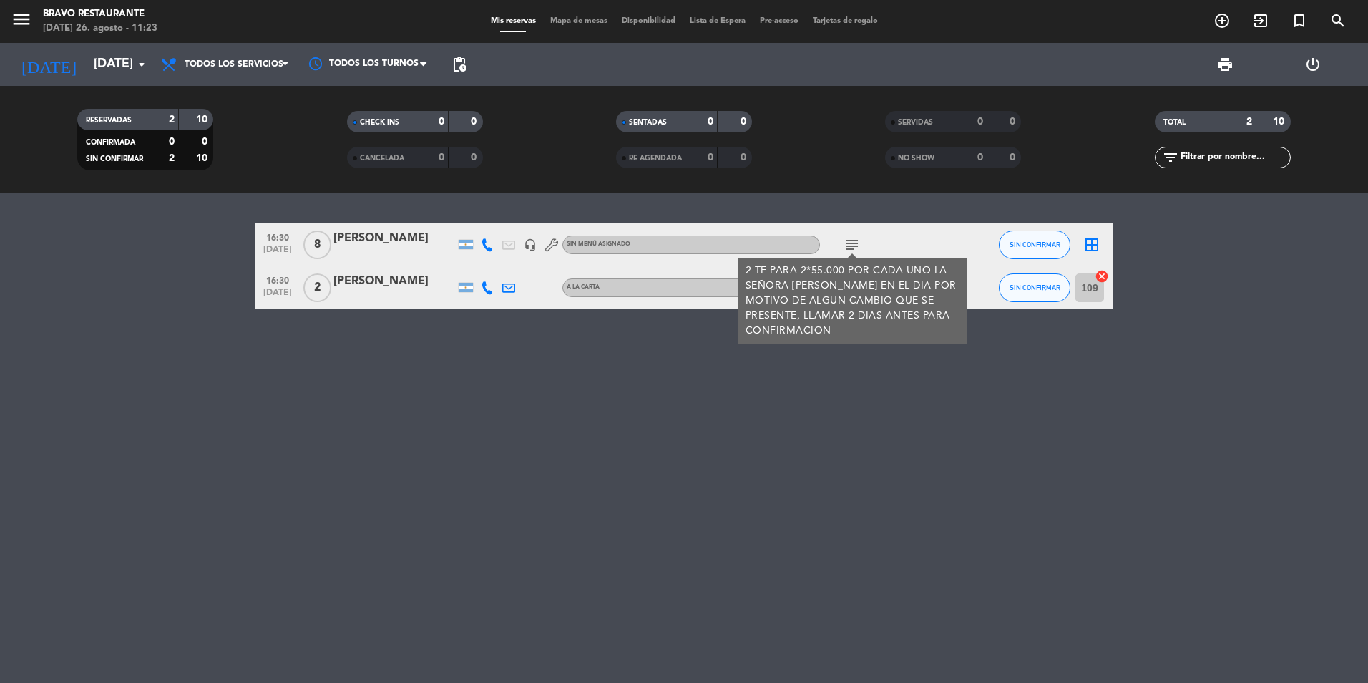
click at [860, 333] on div "2 TE PARA 2*55.000 POR CADA UNO LA SEÑORA [PERSON_NAME] EN EL DIA POR MOTIVO DE…" at bounding box center [853, 300] width 214 height 75
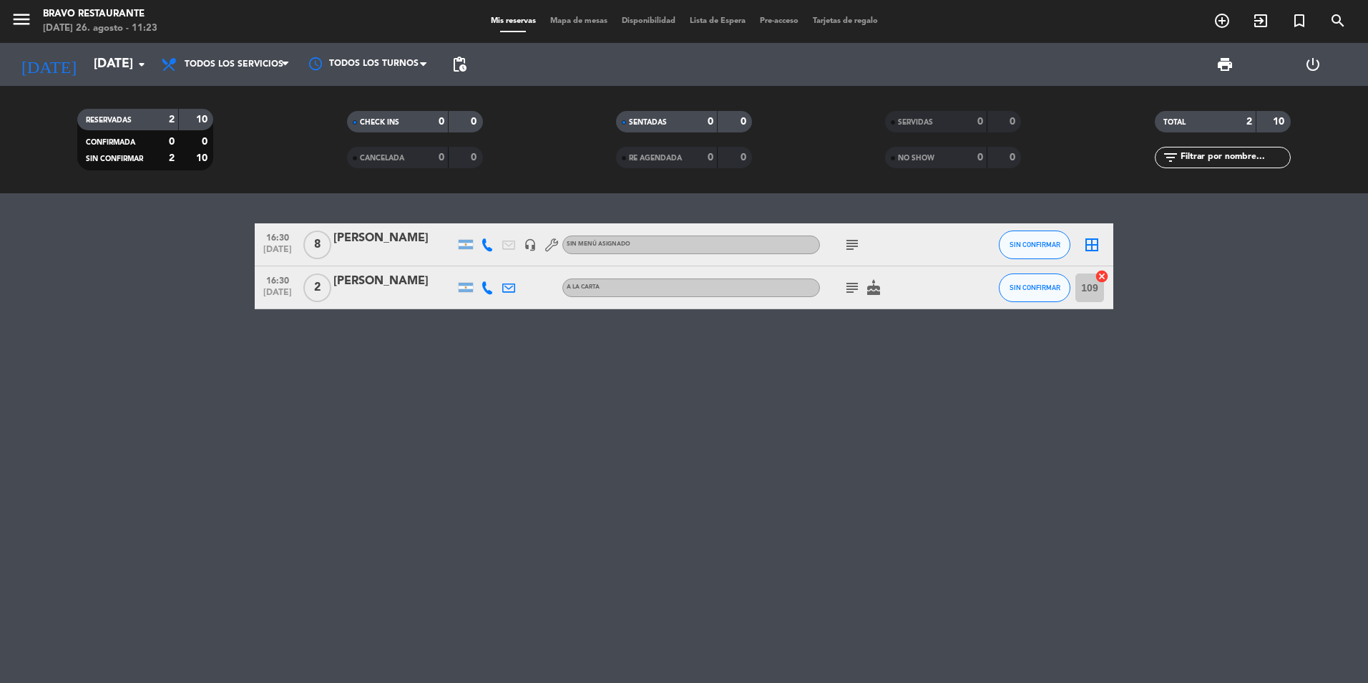
click at [434, 246] on div "[PERSON_NAME]" at bounding box center [394, 238] width 122 height 19
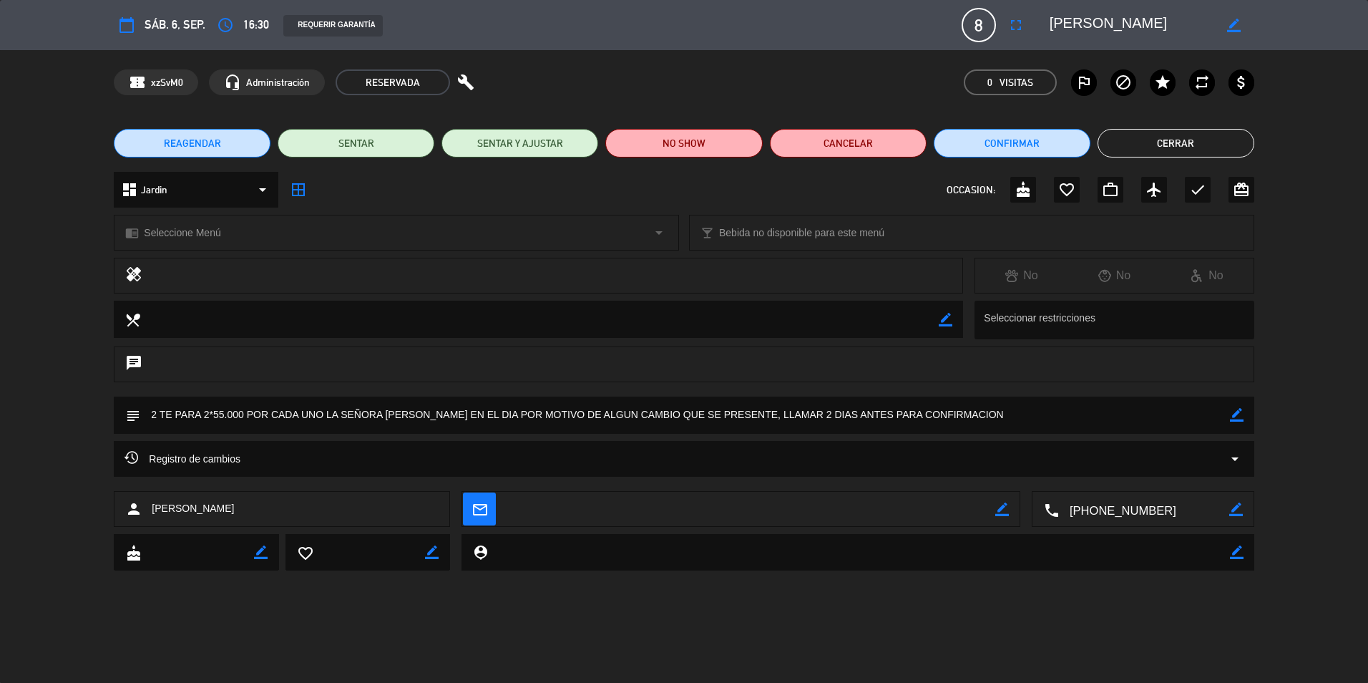
click at [1247, 413] on div "subject border_color" at bounding box center [684, 414] width 1140 height 37
click at [1234, 416] on icon "border_color" at bounding box center [1237, 415] width 14 height 14
click at [207, 415] on textarea at bounding box center [684, 414] width 1089 height 36
type textarea "2 TE PARA 2 (*55.000) POR CADA UNO LA SEÑORA [PERSON_NAME] EN EL DIA POR MOTIVO…"
click at [1232, 411] on icon at bounding box center [1237, 415] width 14 height 14
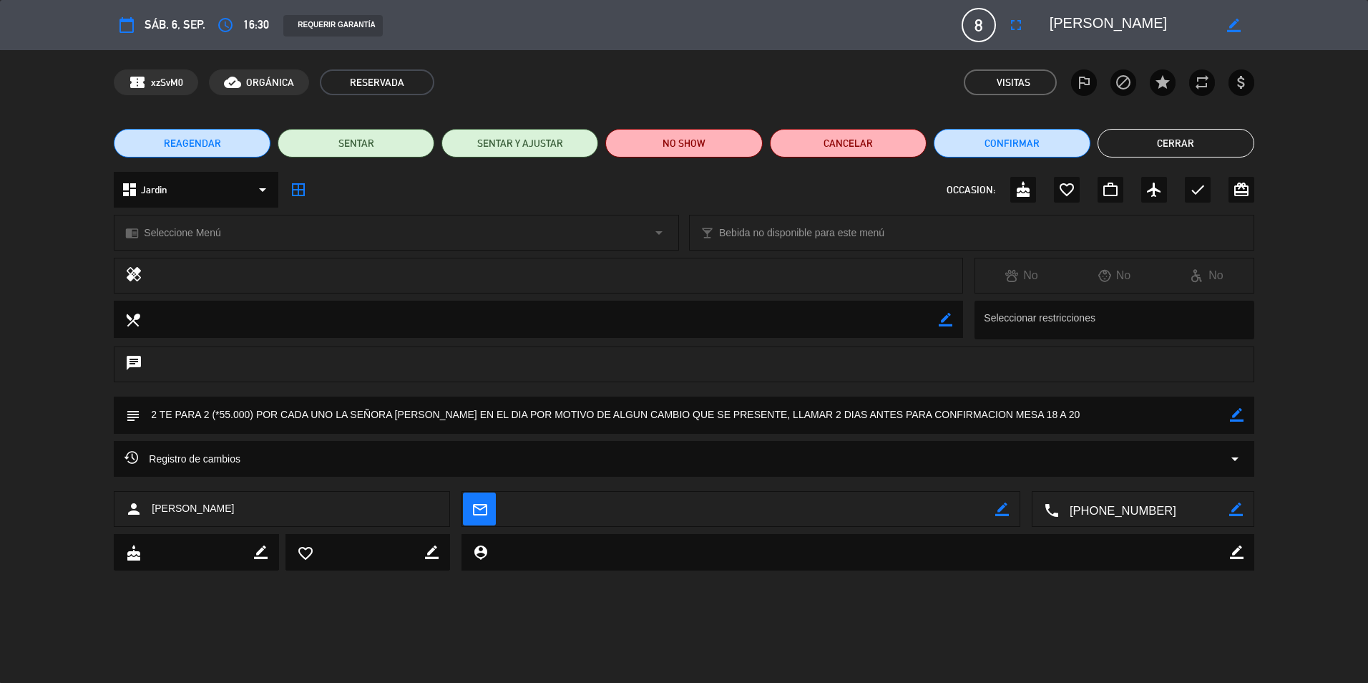
click at [1169, 142] on button "Cerrar" at bounding box center [1176, 143] width 157 height 29
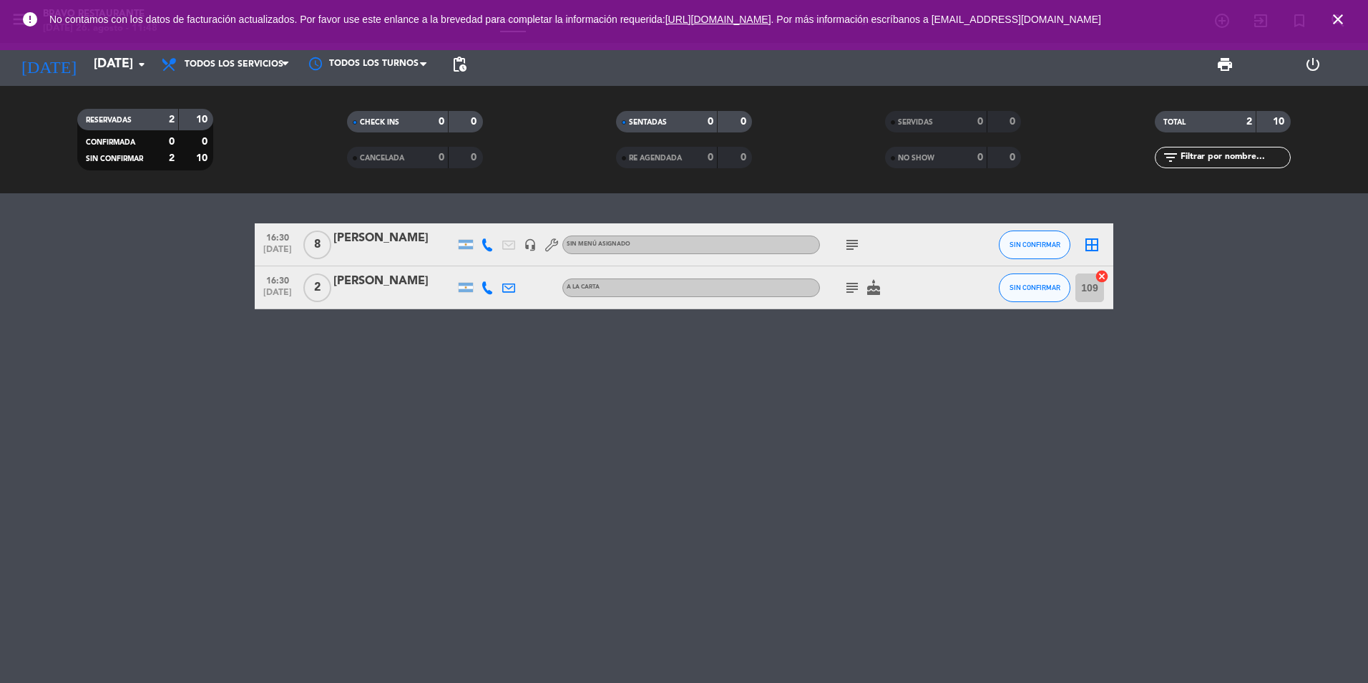
click at [1336, 21] on icon "close" at bounding box center [1338, 19] width 17 height 17
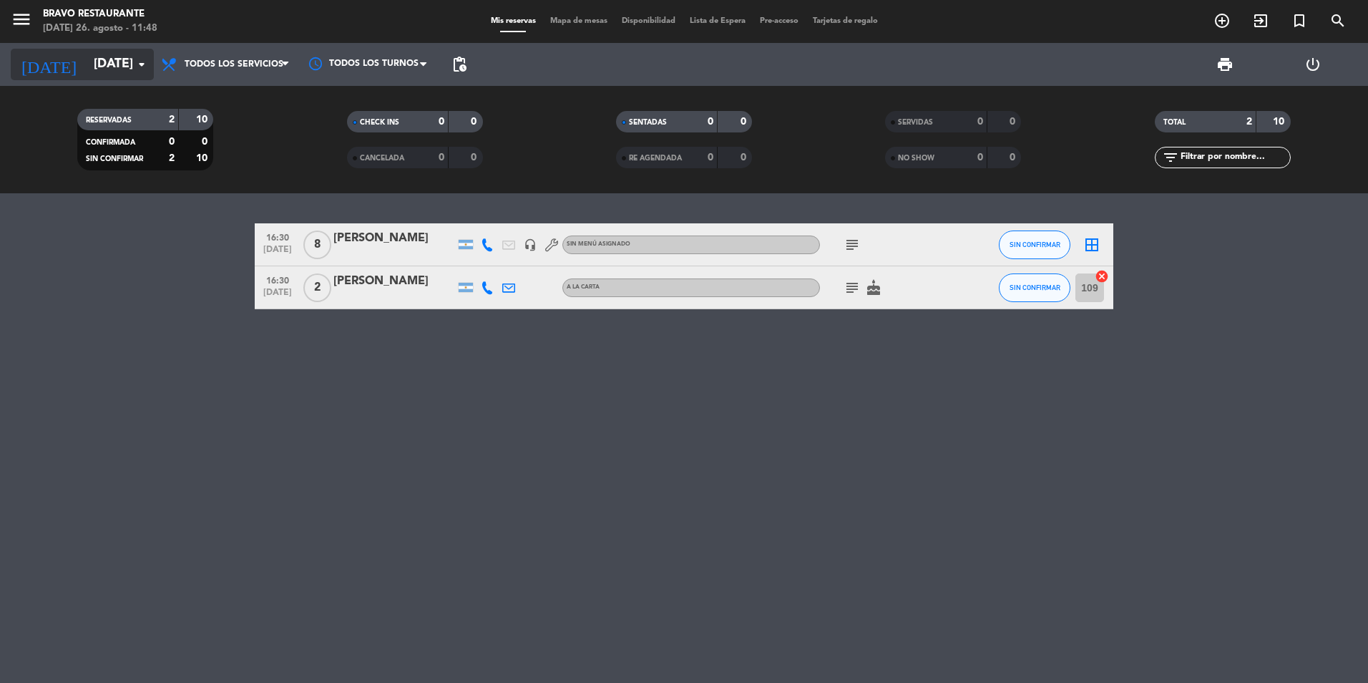
click at [87, 63] on input "[DATE]" at bounding box center [170, 64] width 166 height 29
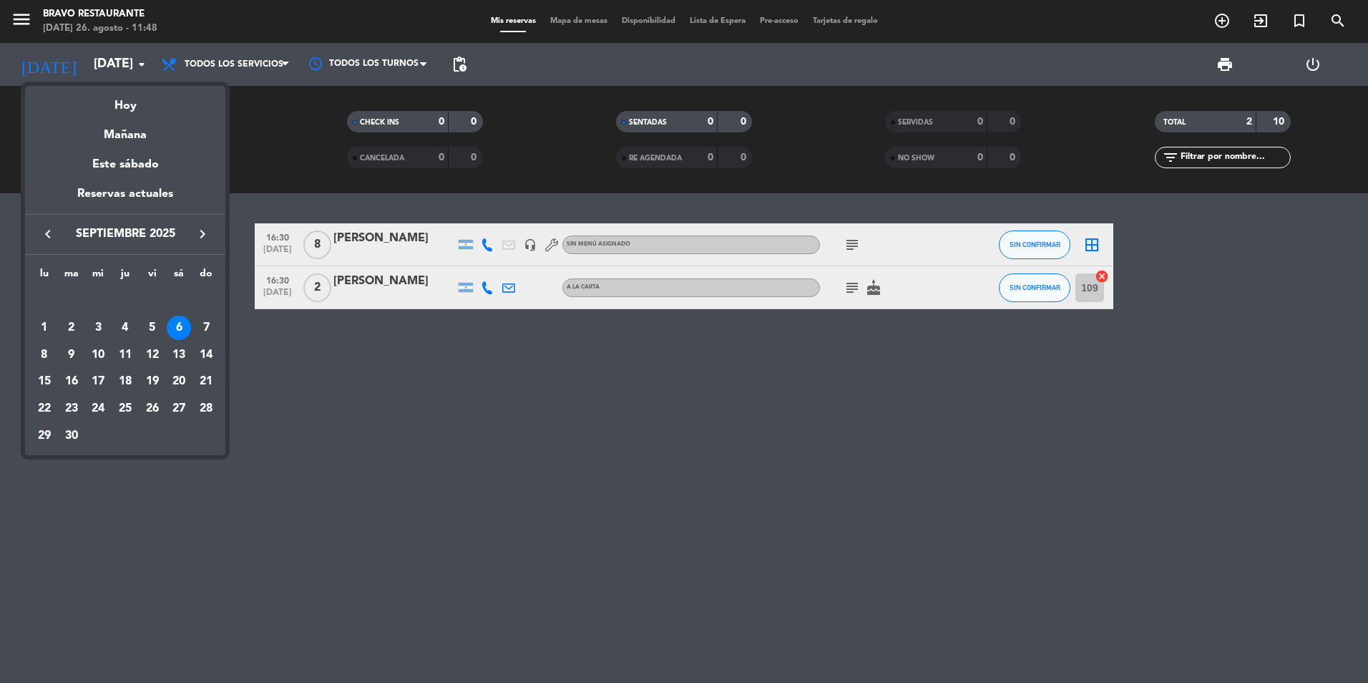
click at [47, 228] on icon "keyboard_arrow_left" at bounding box center [47, 233] width 17 height 17
click at [81, 409] on div "26" at bounding box center [71, 408] width 24 height 24
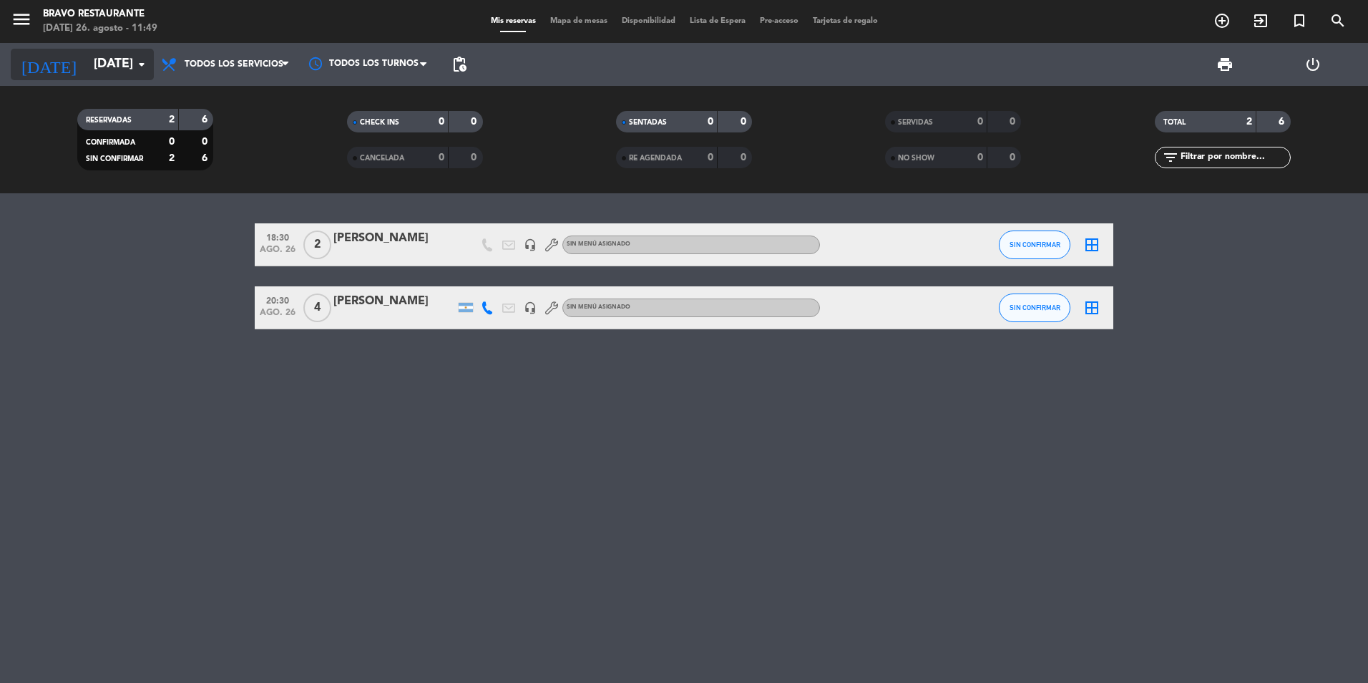
click at [135, 66] on icon "arrow_drop_down" at bounding box center [141, 64] width 17 height 17
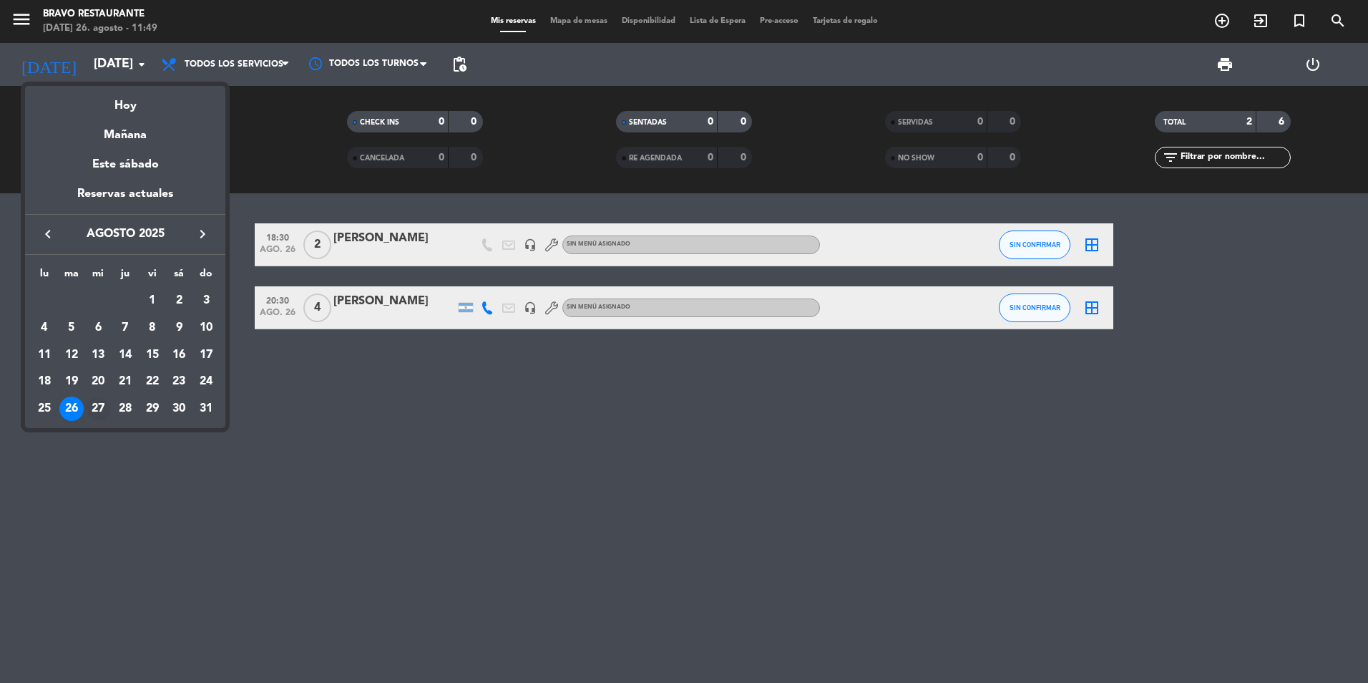
click at [104, 407] on div "27" at bounding box center [98, 408] width 24 height 24
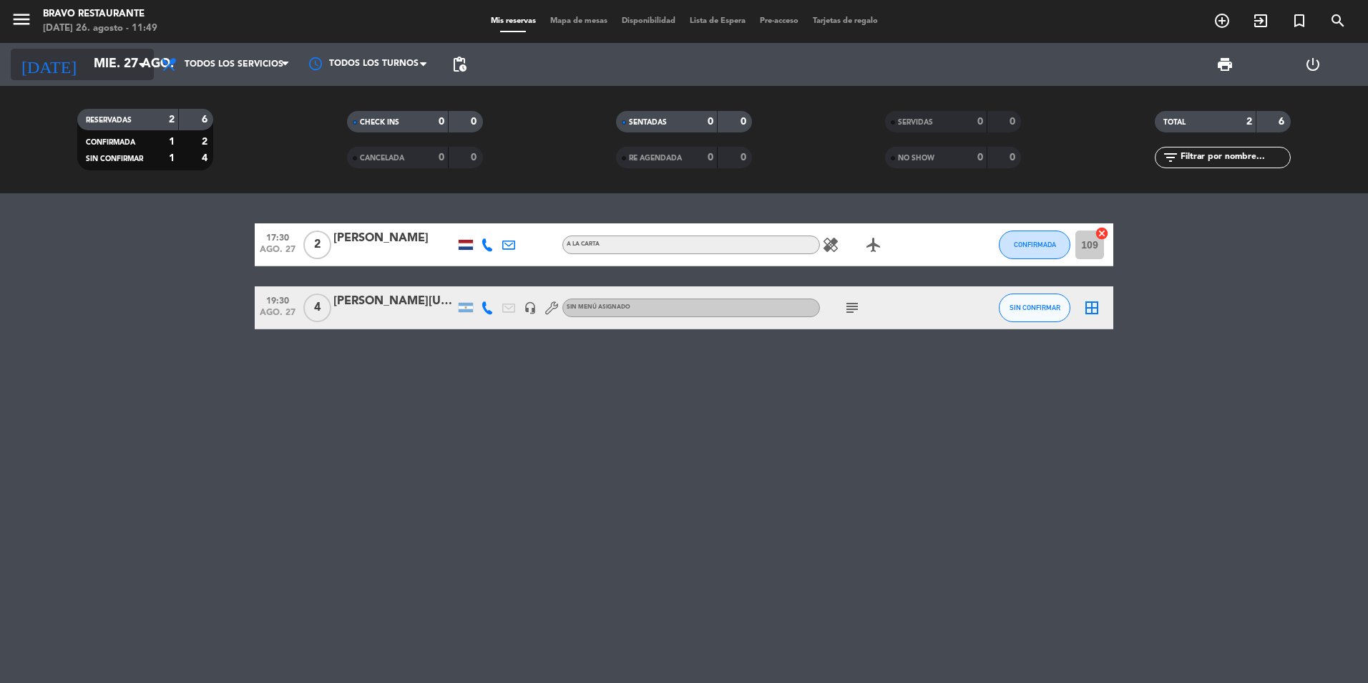
click at [150, 64] on icon "arrow_drop_down" at bounding box center [141, 64] width 17 height 17
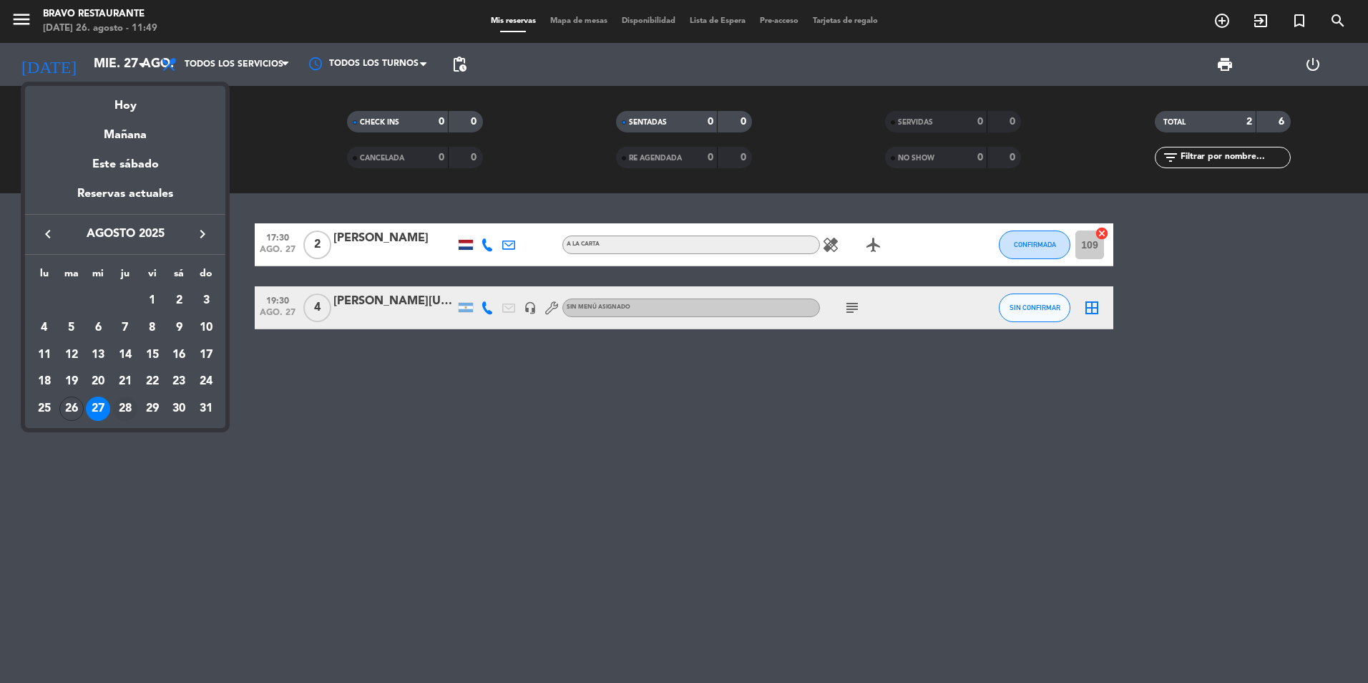
click at [123, 412] on div "28" at bounding box center [125, 408] width 24 height 24
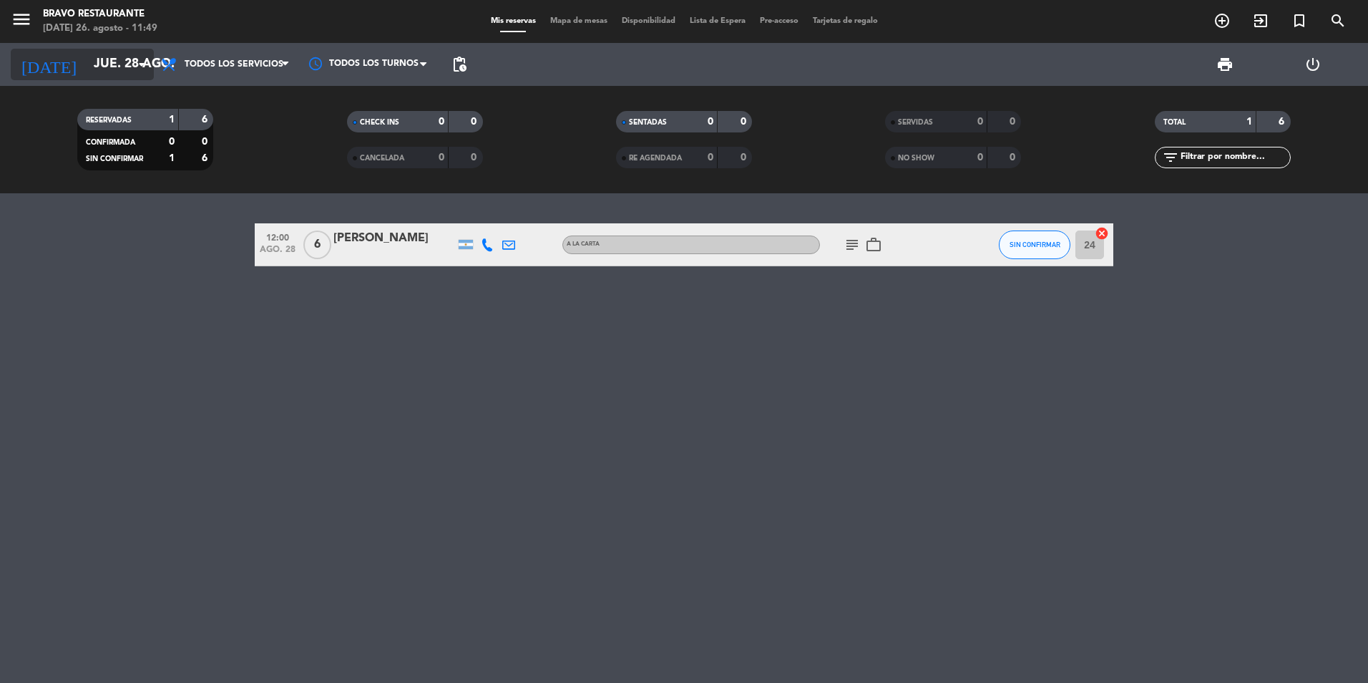
click at [102, 63] on input "jue. 28 ago." at bounding box center [170, 64] width 166 height 29
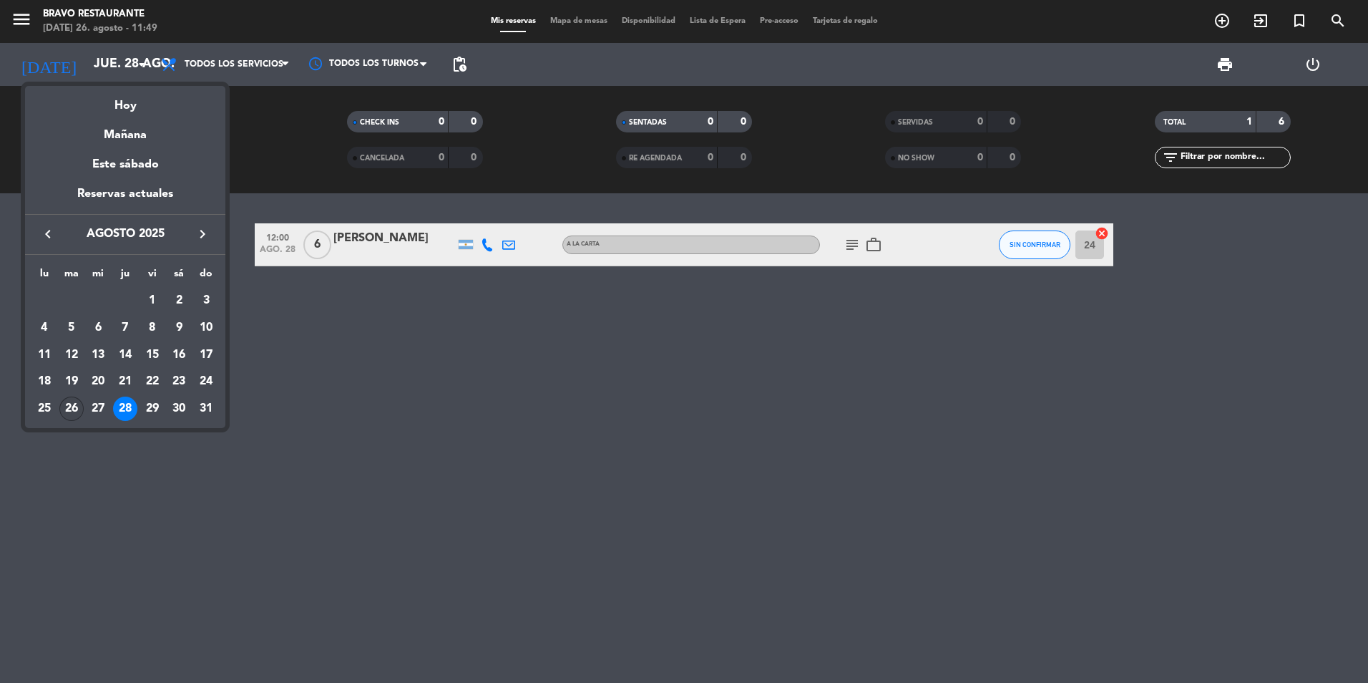
click at [64, 411] on div "26" at bounding box center [71, 408] width 24 height 24
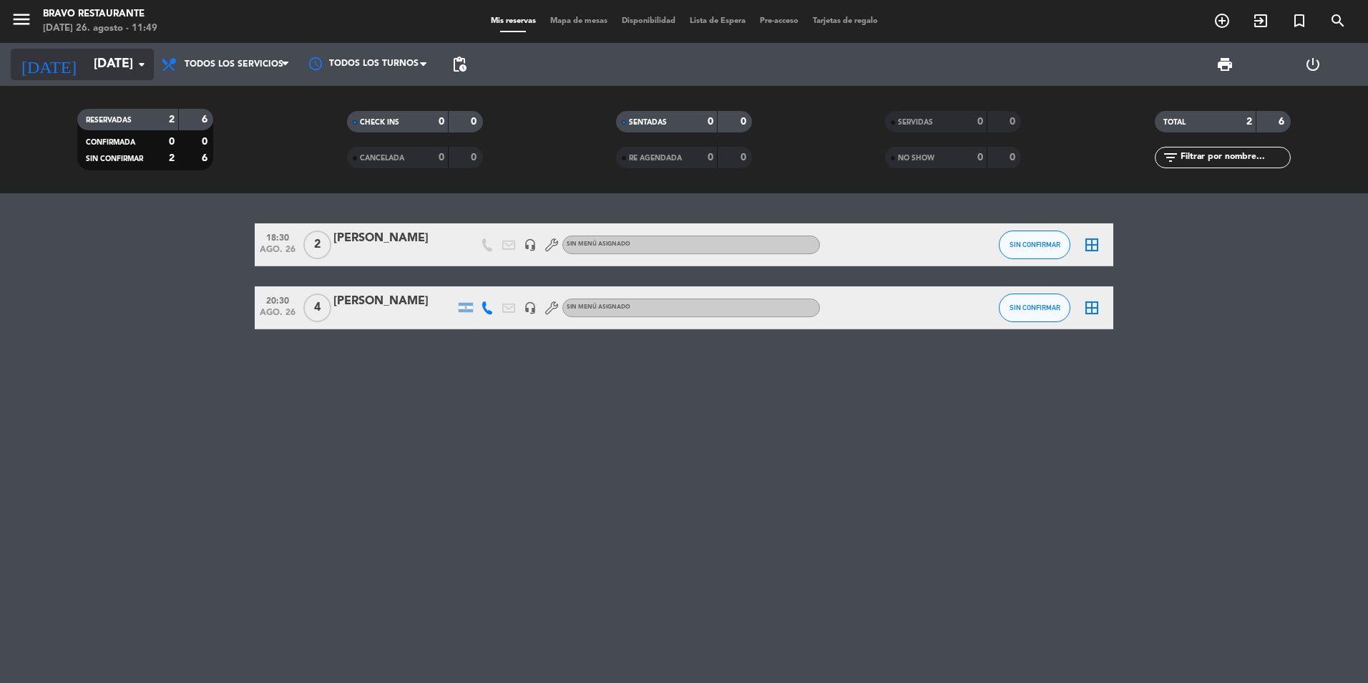
click at [122, 64] on input "[DATE]" at bounding box center [170, 64] width 166 height 29
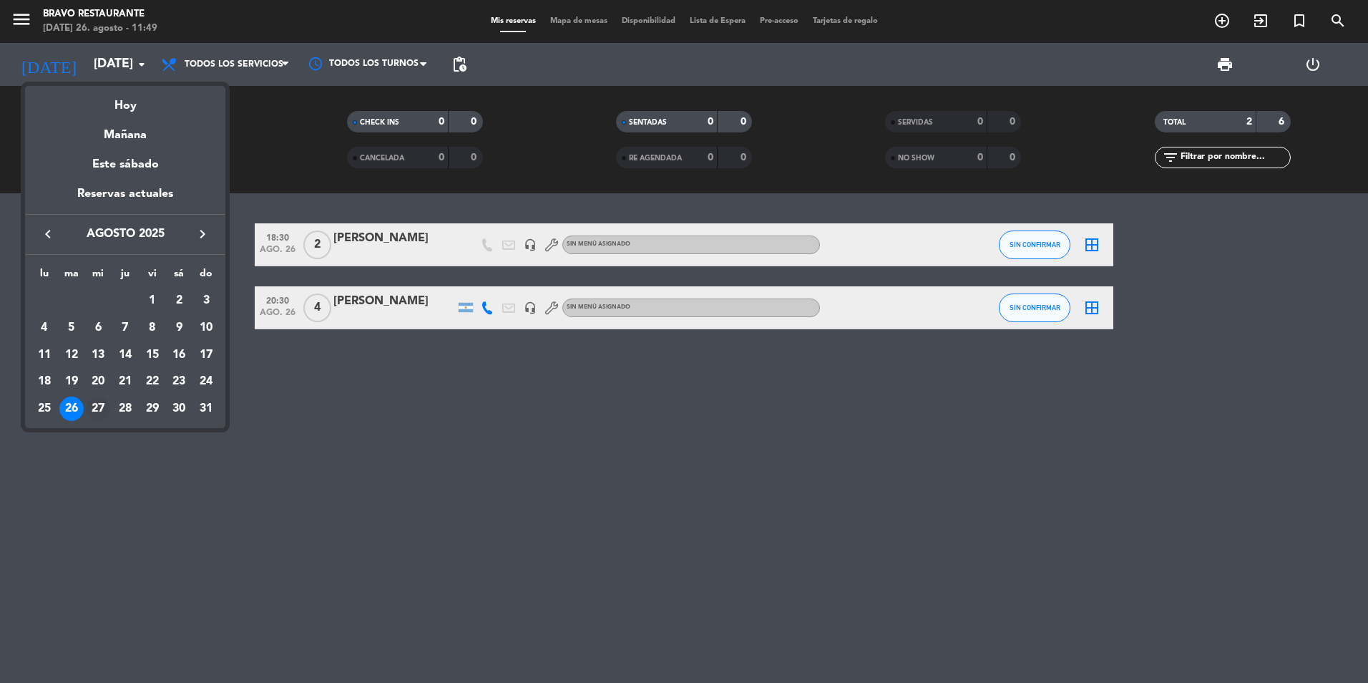
click at [104, 403] on div "27" at bounding box center [98, 408] width 24 height 24
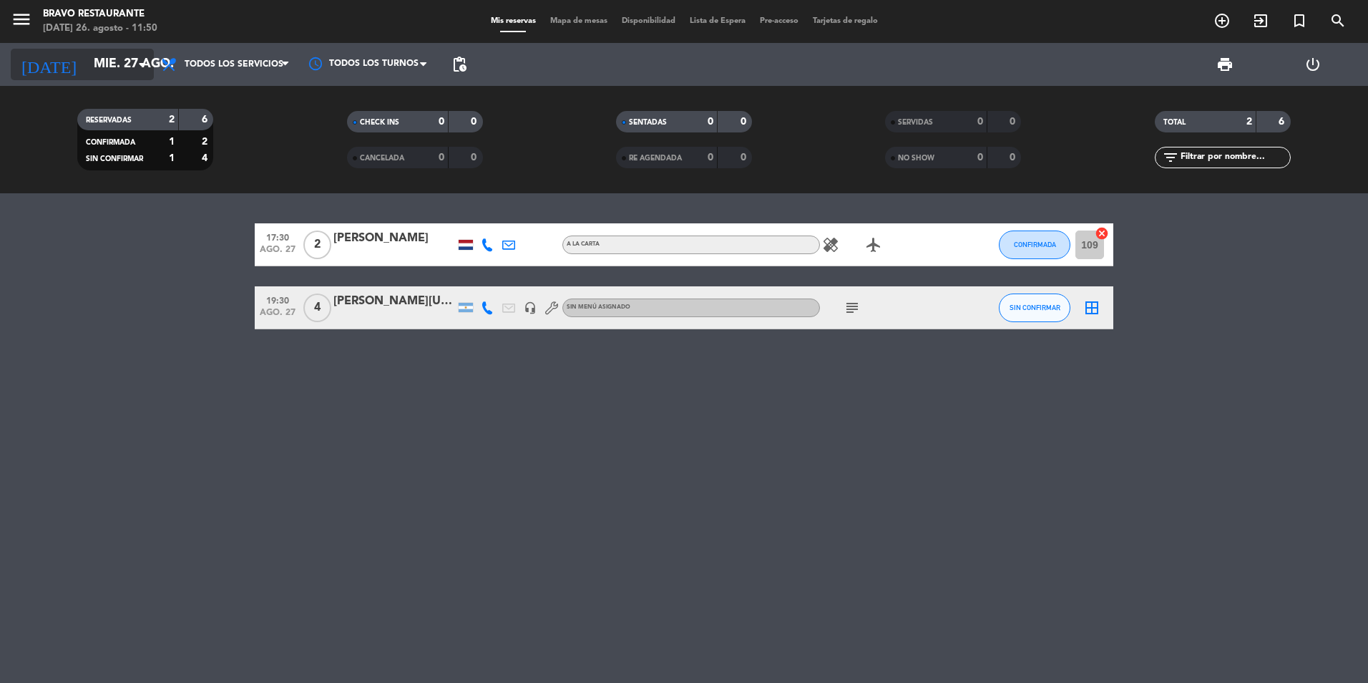
click at [126, 72] on input "mié. 27 ago." at bounding box center [170, 64] width 166 height 29
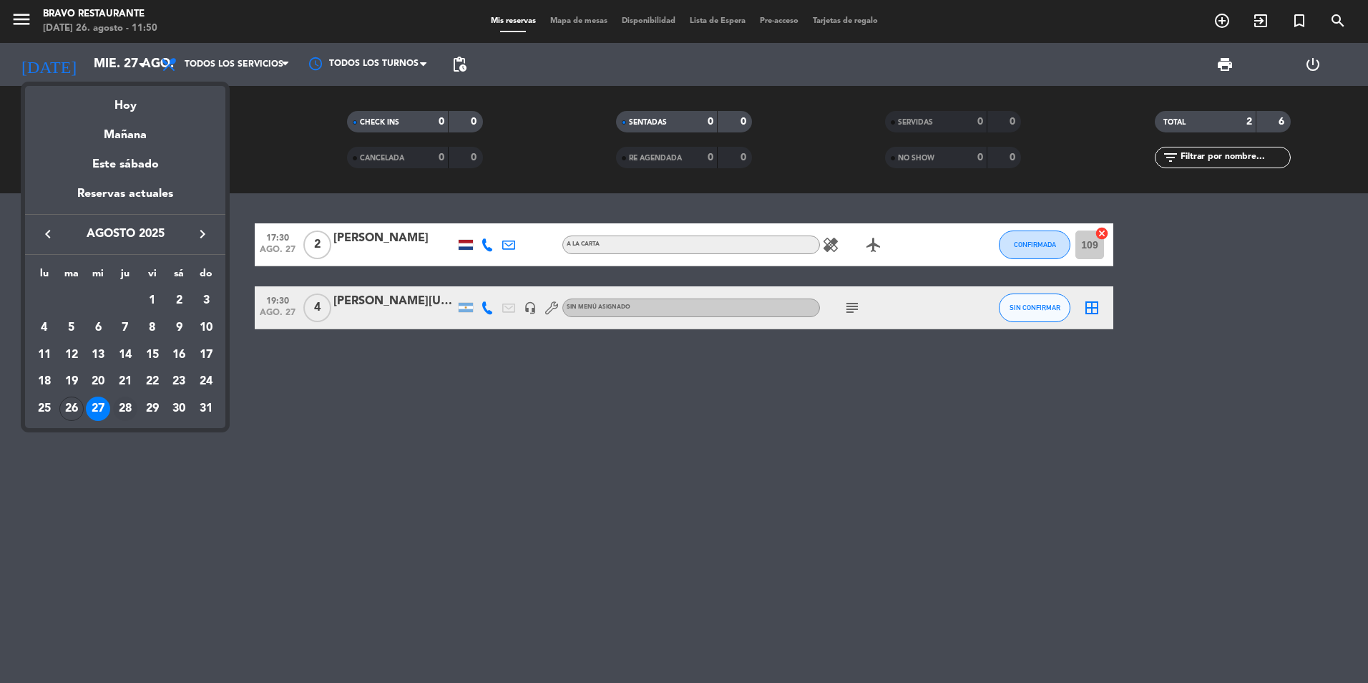
click at [119, 405] on div "28" at bounding box center [125, 408] width 24 height 24
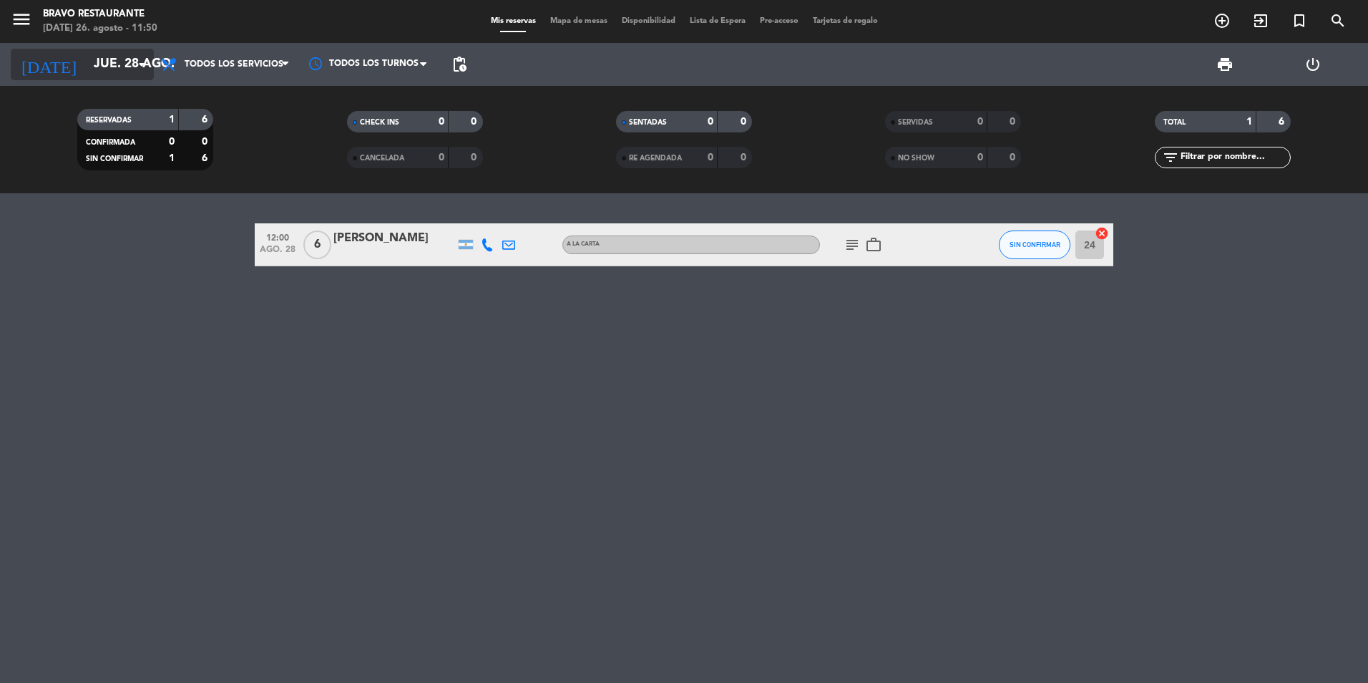
click at [139, 65] on icon "arrow_drop_down" at bounding box center [141, 64] width 17 height 17
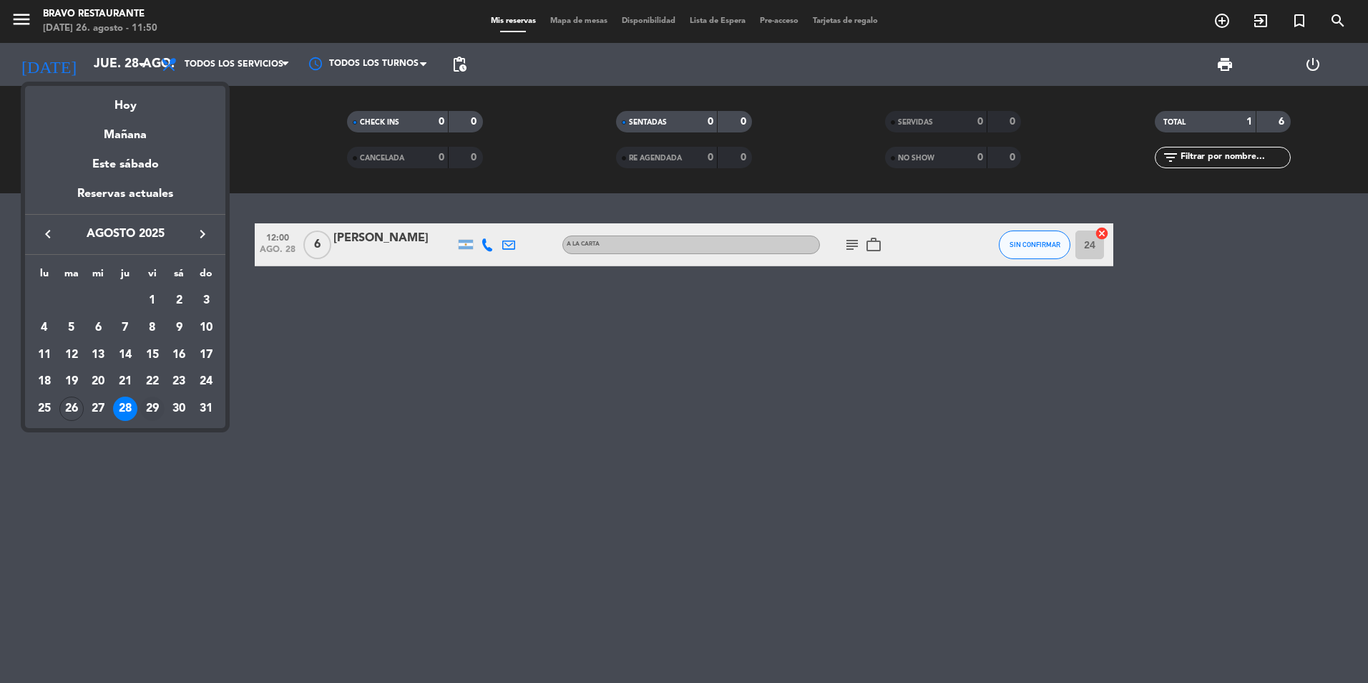
click at [150, 406] on div "29" at bounding box center [152, 408] width 24 height 24
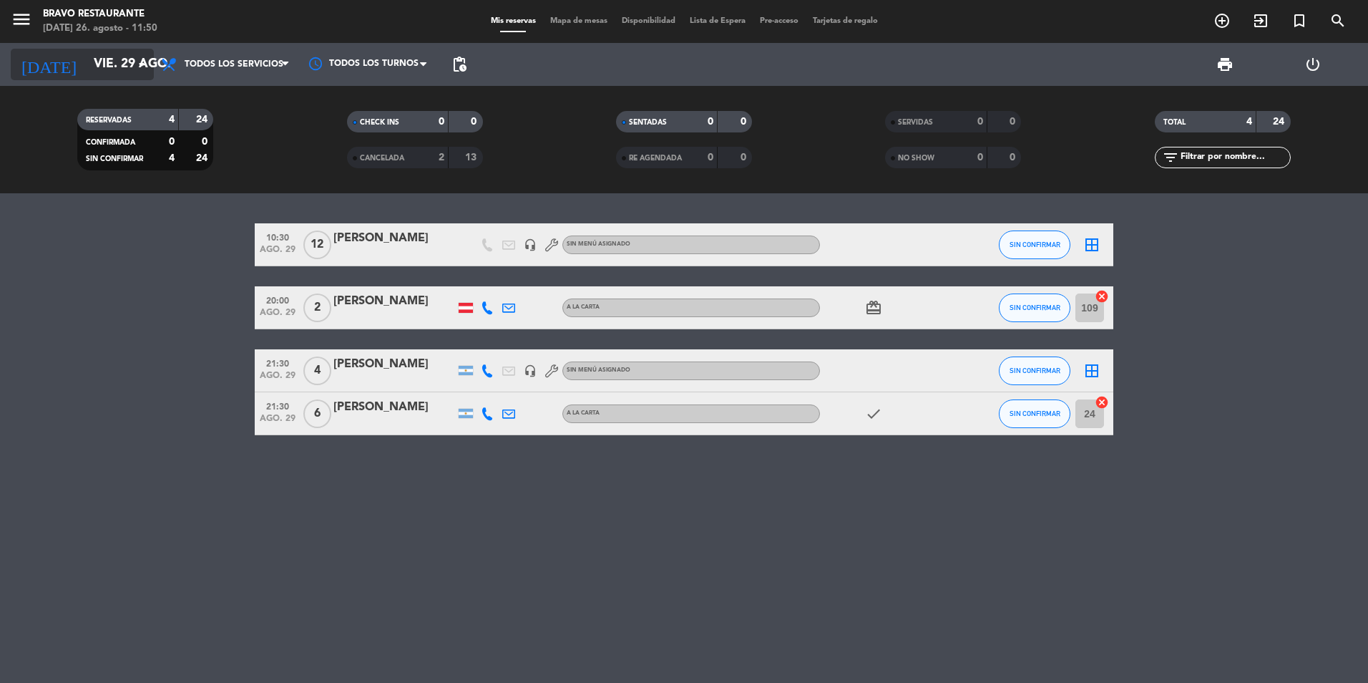
click at [141, 66] on icon "arrow_drop_down" at bounding box center [141, 64] width 17 height 17
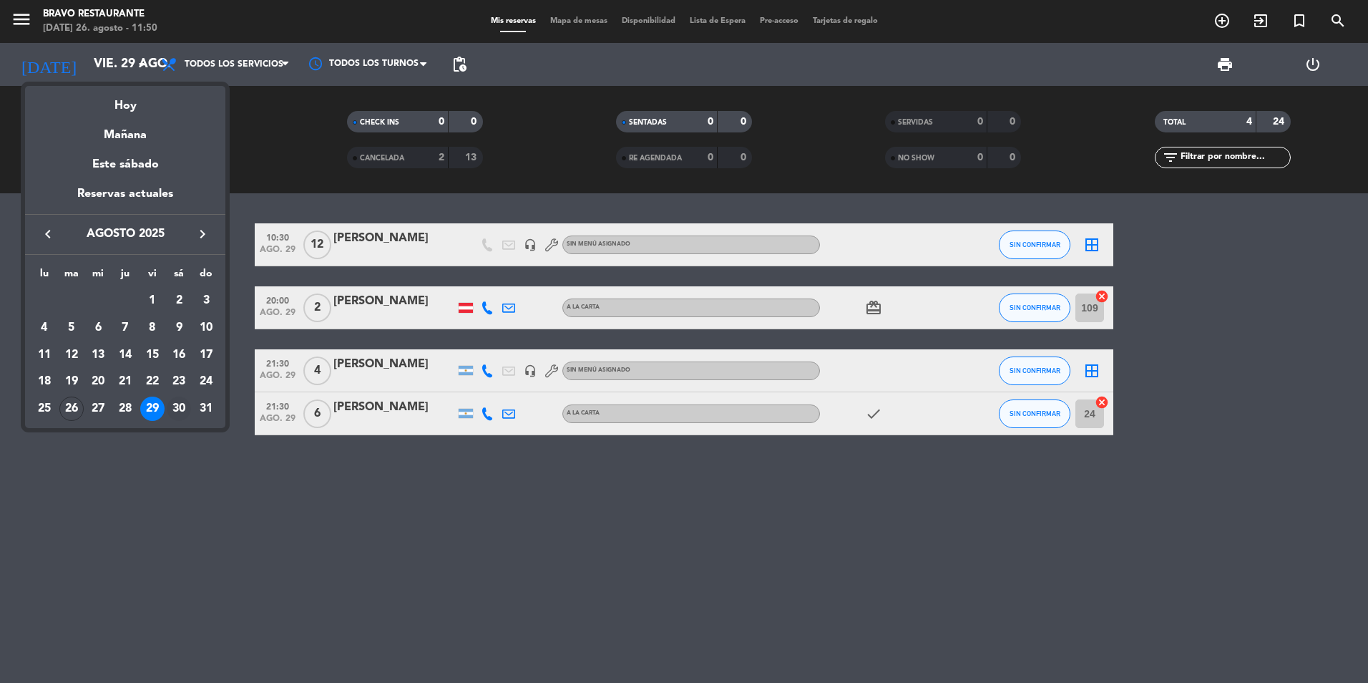
click at [175, 404] on div "30" at bounding box center [179, 408] width 24 height 24
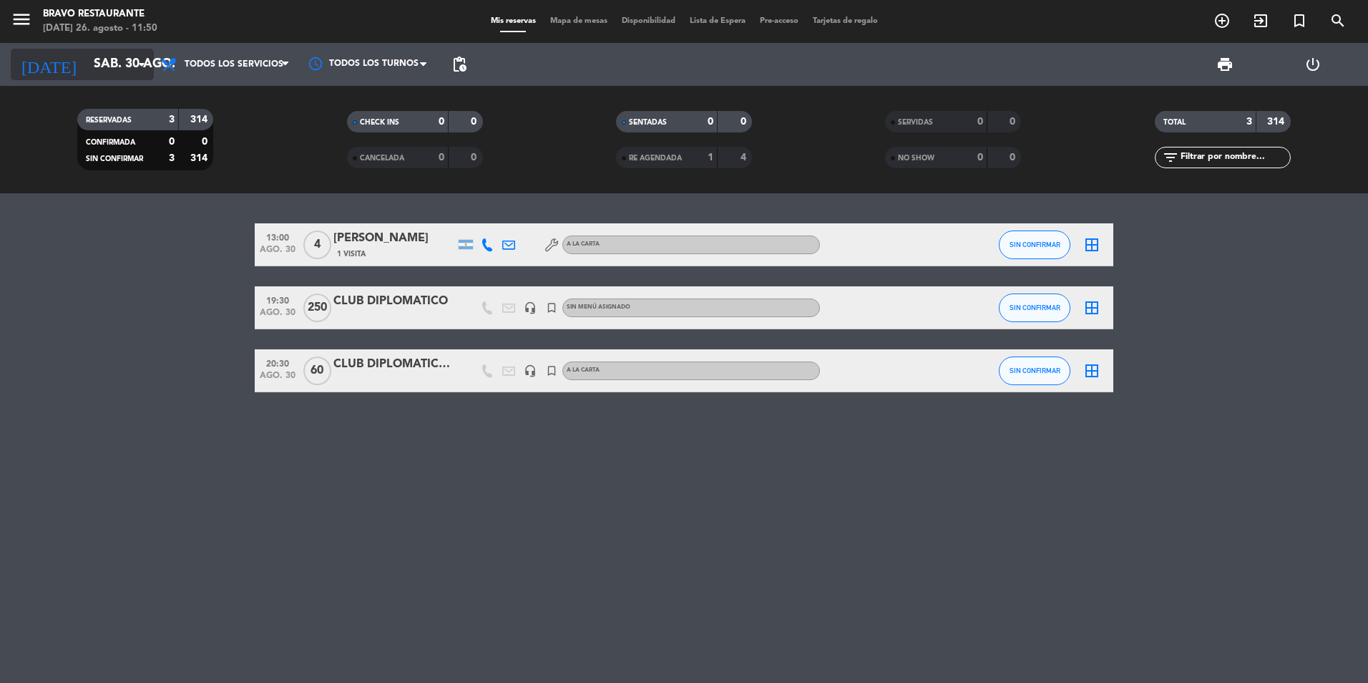
click at [135, 66] on icon "arrow_drop_down" at bounding box center [141, 64] width 17 height 17
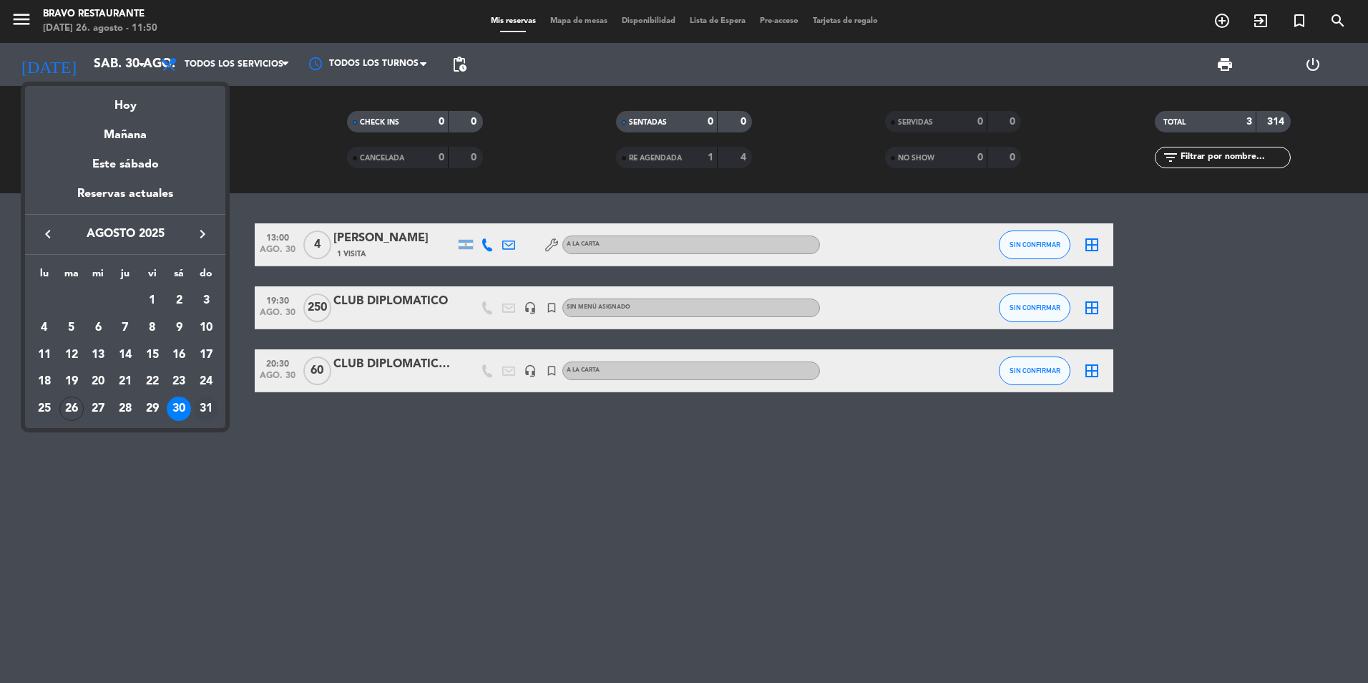
click at [204, 406] on div "31" at bounding box center [206, 408] width 24 height 24
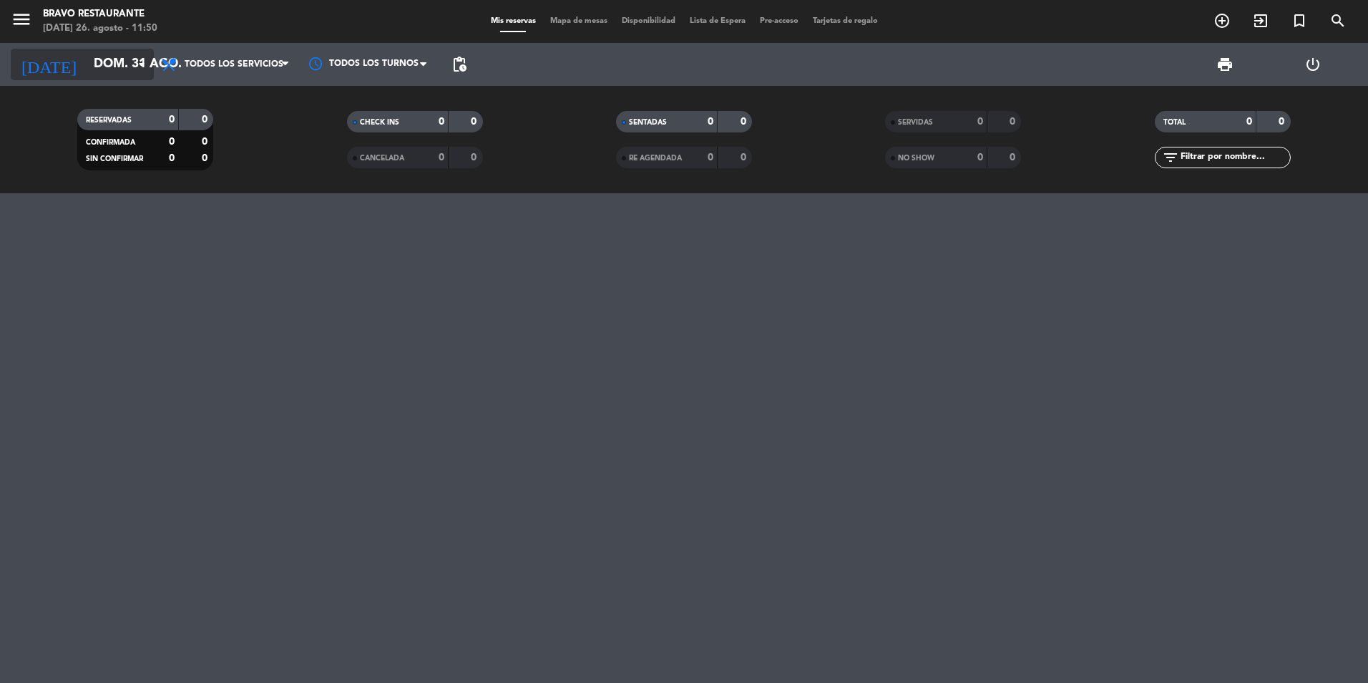
click at [143, 68] on icon "arrow_drop_down" at bounding box center [141, 64] width 17 height 17
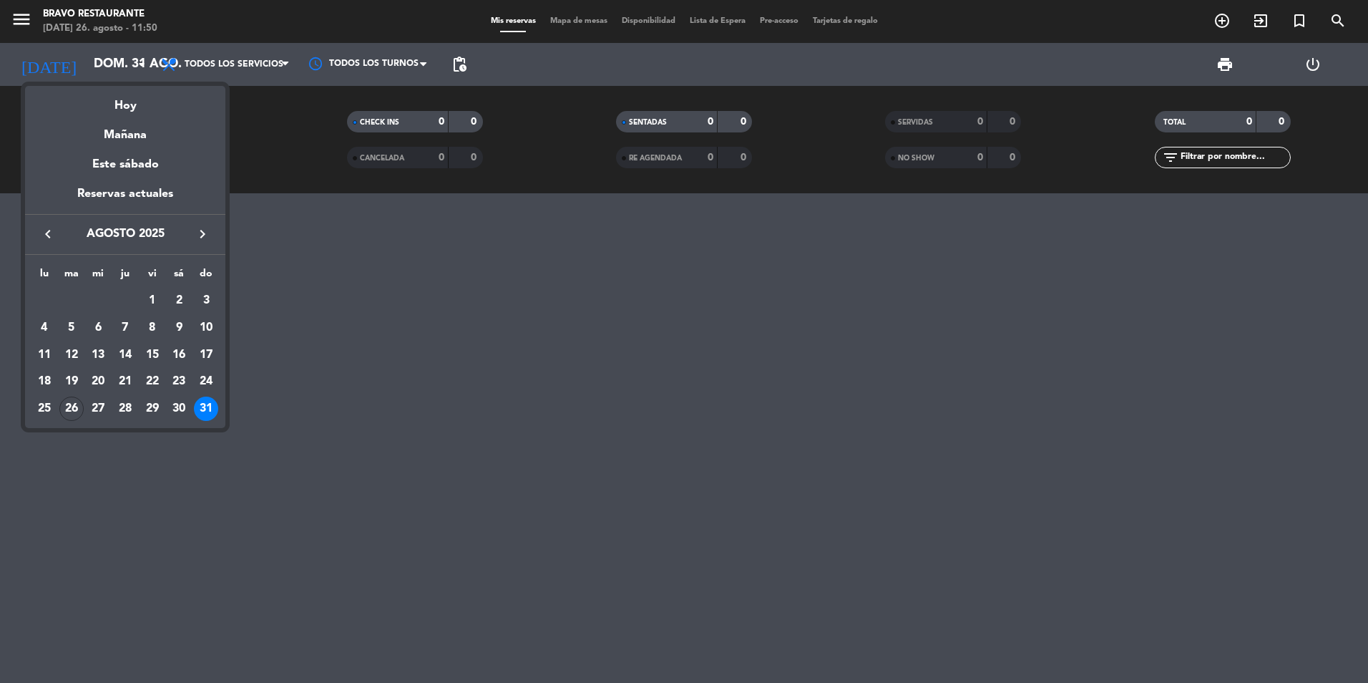
click at [200, 229] on icon "keyboard_arrow_right" at bounding box center [202, 233] width 17 height 17
click at [46, 328] on div "1" at bounding box center [44, 328] width 24 height 24
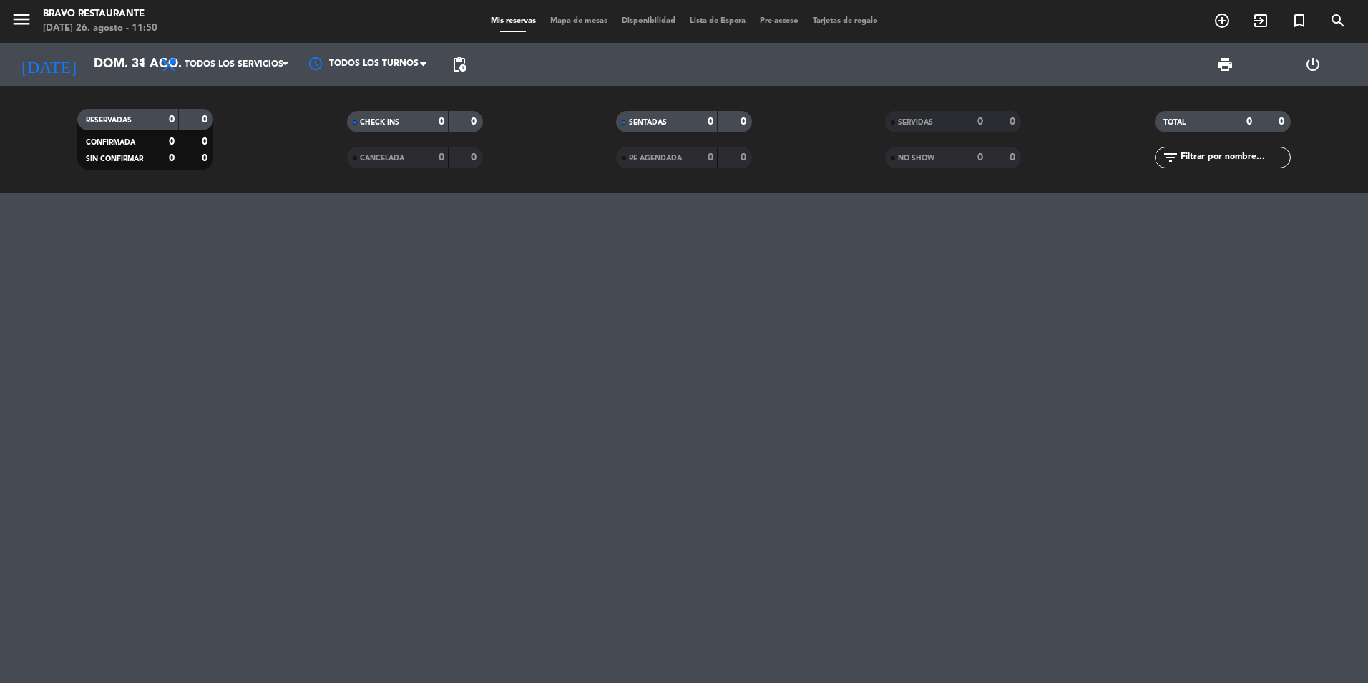
type input "[DATE]"
